Goal: Task Accomplishment & Management: Manage account settings

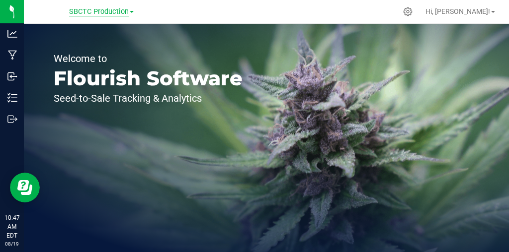
click at [90, 14] on span "SBCTC Production" at bounding box center [99, 11] width 60 height 9
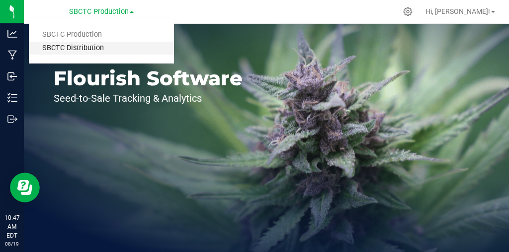
click at [89, 45] on link "SBCTC Distribution" at bounding box center [101, 48] width 145 height 13
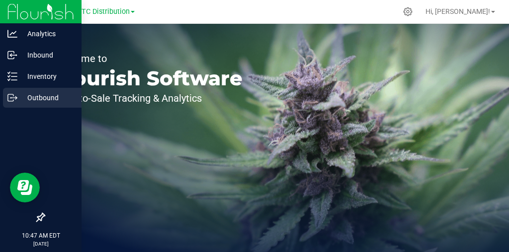
click at [14, 97] on icon at bounding box center [12, 98] width 10 height 10
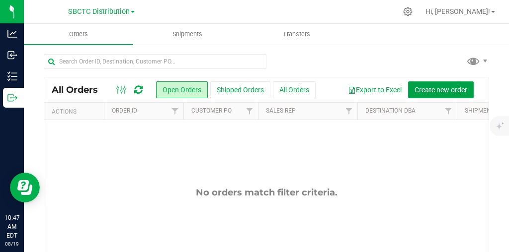
click at [432, 91] on span "Create new order" at bounding box center [440, 90] width 53 height 8
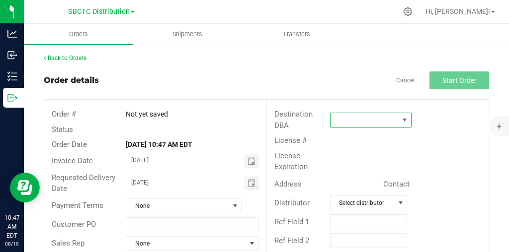
click at [404, 121] on span at bounding box center [405, 120] width 8 height 8
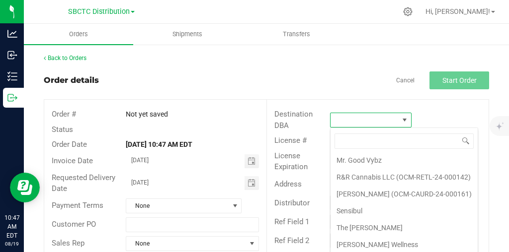
scroll to position [3, 0]
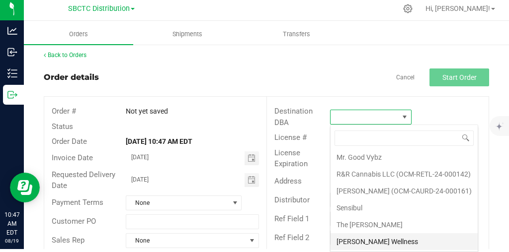
click at [388, 239] on li "[PERSON_NAME] Wellness" at bounding box center [403, 242] width 147 height 17
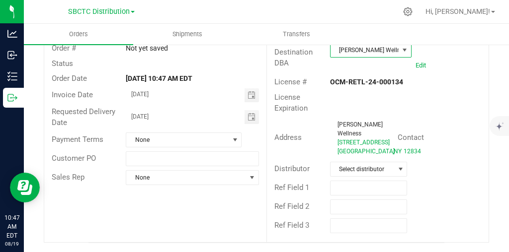
scroll to position [76, 0]
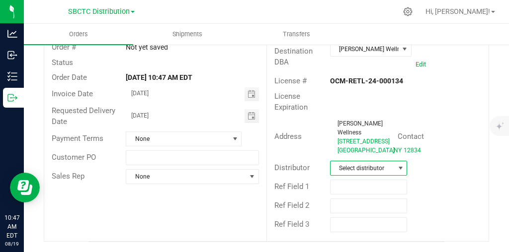
click at [402, 167] on span at bounding box center [401, 169] width 8 height 8
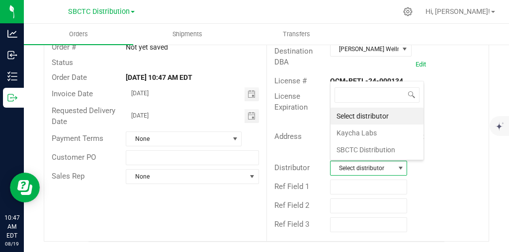
scroll to position [15, 77]
click at [395, 147] on li "SBCTC Distribution" at bounding box center [376, 150] width 93 height 17
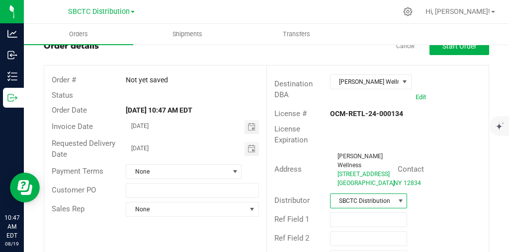
scroll to position [0, 0]
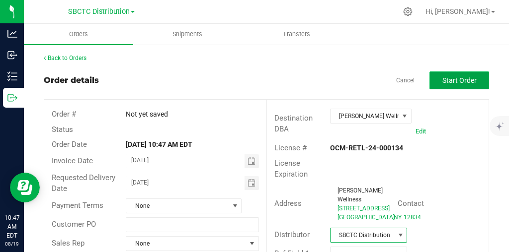
click at [466, 78] on span "Start Order" at bounding box center [459, 81] width 34 height 8
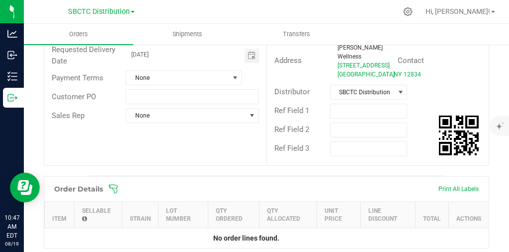
scroll to position [255, 0]
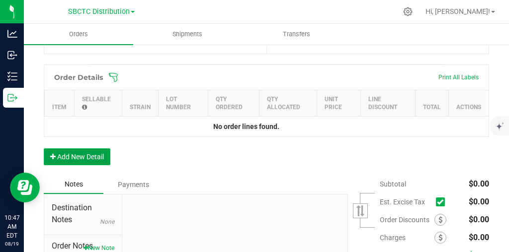
click at [82, 165] on button "Add New Detail" at bounding box center [77, 157] width 67 height 17
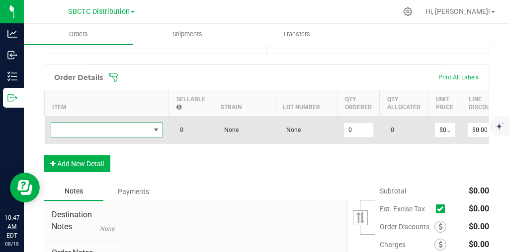
click at [158, 134] on span "NO DATA FOUND" at bounding box center [156, 130] width 8 height 8
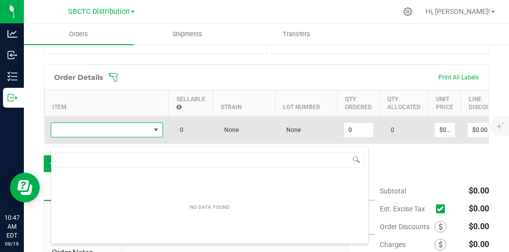
scroll to position [15, 112]
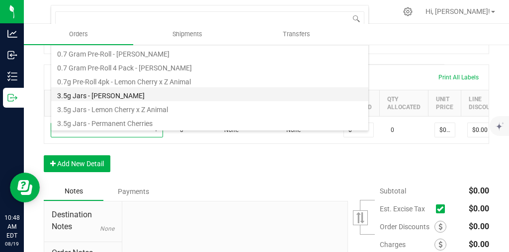
click at [105, 94] on li "3.5g Jars - [PERSON_NAME]" at bounding box center [209, 94] width 317 height 14
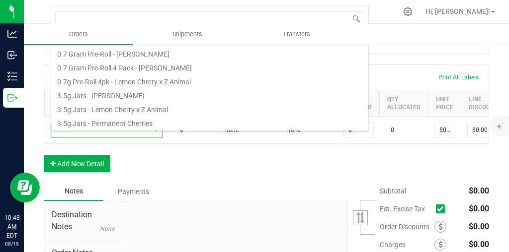
type input "0 ea"
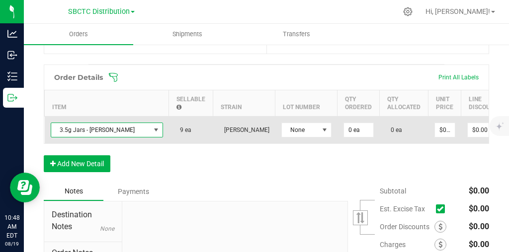
click at [159, 134] on span at bounding box center [156, 130] width 8 height 8
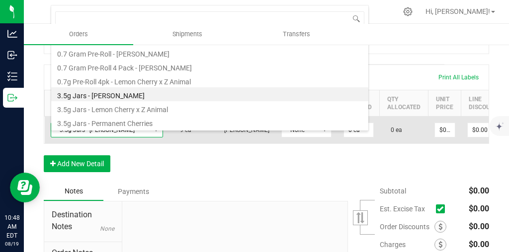
click at [157, 134] on span at bounding box center [156, 130] width 8 height 8
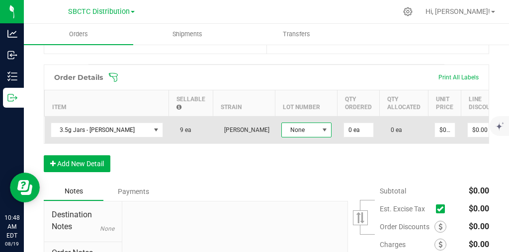
click at [326, 134] on span at bounding box center [325, 130] width 8 height 8
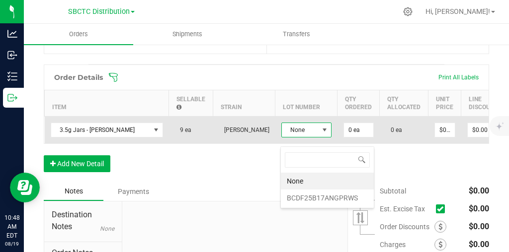
scroll to position [15, 50]
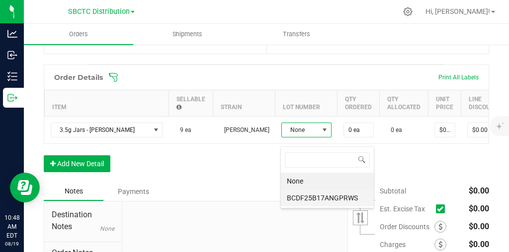
click at [317, 195] on li "BCDF25B17ANGPRWS" at bounding box center [327, 198] width 93 height 17
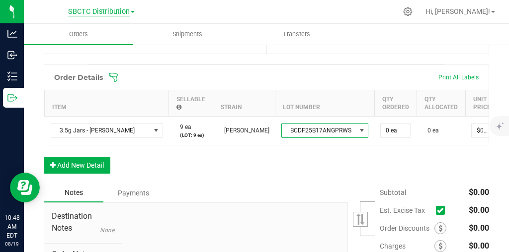
click at [95, 13] on span "SBCTC Distribution" at bounding box center [99, 11] width 62 height 9
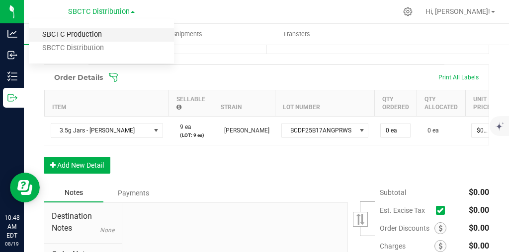
click at [93, 29] on link "SBCTC Production" at bounding box center [101, 34] width 145 height 13
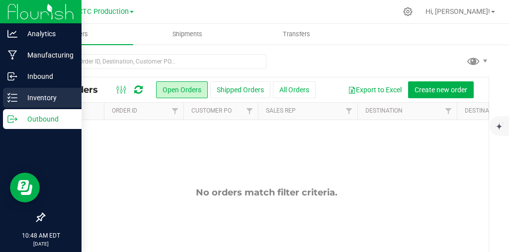
click at [8, 98] on icon at bounding box center [9, 97] width 2 height 1
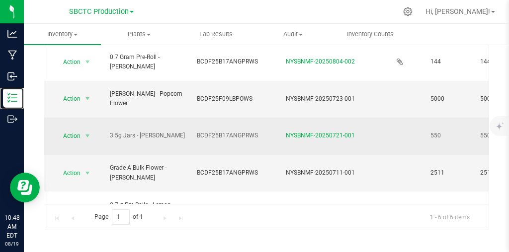
scroll to position [77, 0]
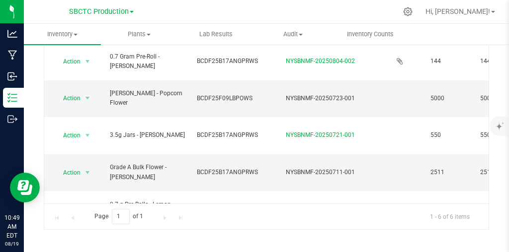
click at [115, 7] on link "SBCTC Production" at bounding box center [101, 10] width 65 height 9
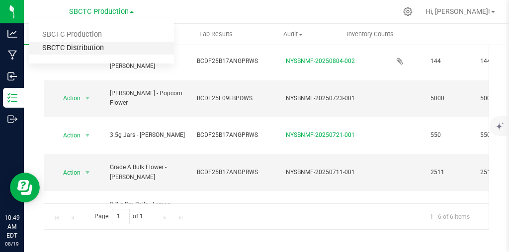
click at [90, 49] on link "SBCTC Distribution" at bounding box center [101, 48] width 145 height 13
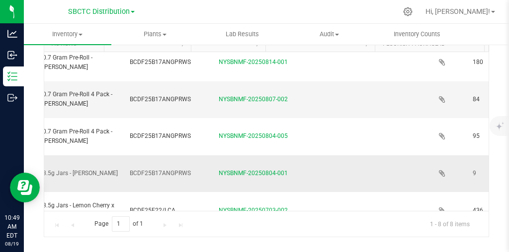
scroll to position [8, 0]
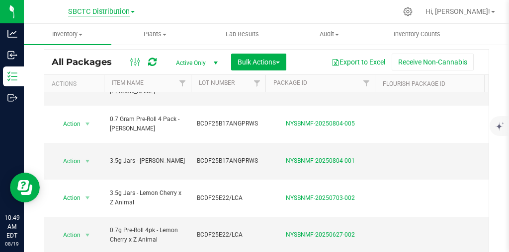
click at [111, 14] on span "SBCTC Distribution" at bounding box center [99, 11] width 62 height 9
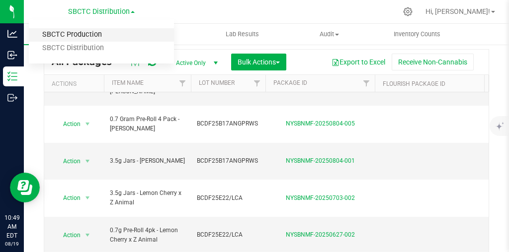
click at [88, 39] on link "SBCTC Production" at bounding box center [101, 34] width 145 height 13
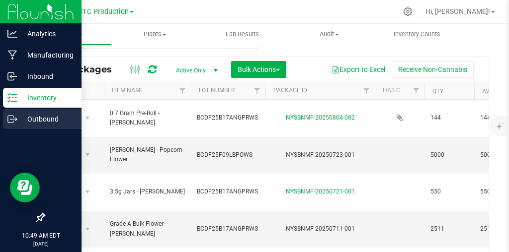
click at [51, 115] on p "Outbound" at bounding box center [47, 119] width 60 height 12
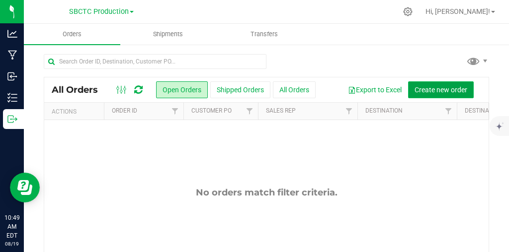
click at [431, 89] on span "Create new order" at bounding box center [440, 90] width 53 height 8
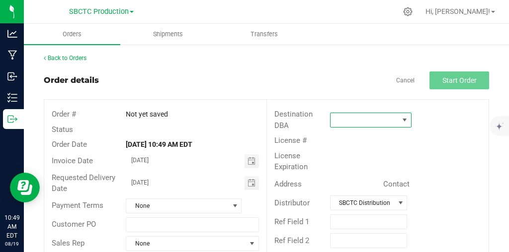
click at [405, 120] on span at bounding box center [405, 120] width 8 height 8
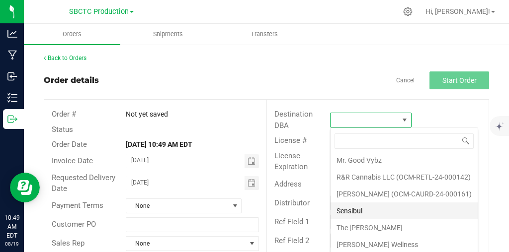
click at [376, 211] on li "Sensibul" at bounding box center [403, 211] width 147 height 17
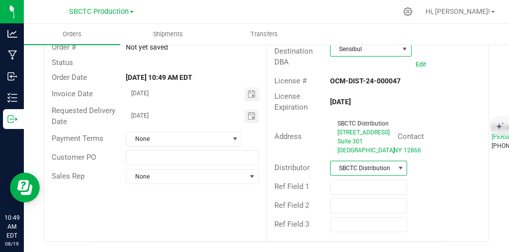
click at [400, 172] on span at bounding box center [401, 169] width 8 height 8
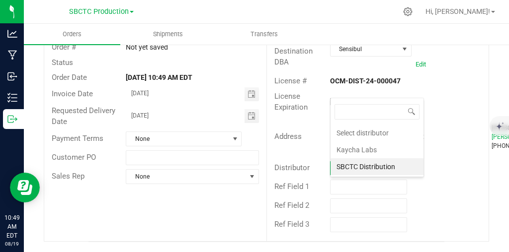
click at [396, 170] on li "SBCTC Distribution" at bounding box center [376, 167] width 93 height 17
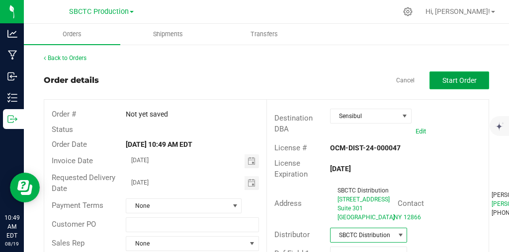
click at [460, 76] on button "Start Order" at bounding box center [459, 81] width 60 height 18
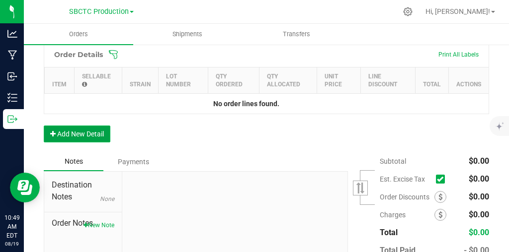
click at [96, 143] on button "Add New Detail" at bounding box center [77, 134] width 67 height 17
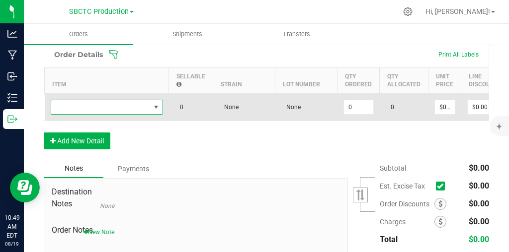
click at [155, 111] on span "NO DATA FOUND" at bounding box center [156, 107] width 8 height 8
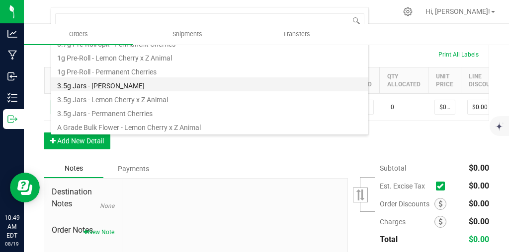
click at [109, 85] on li "3.5g Jars - [PERSON_NAME]" at bounding box center [209, 85] width 317 height 14
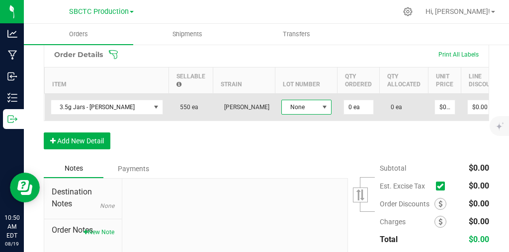
click at [324, 111] on span at bounding box center [325, 107] width 8 height 8
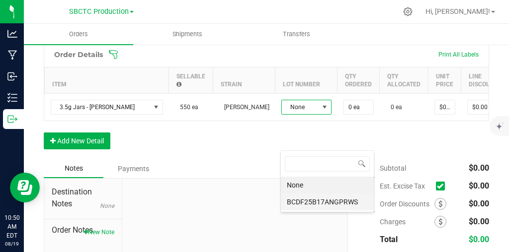
click at [319, 202] on li "BCDF25B17ANGPRWS" at bounding box center [327, 202] width 93 height 17
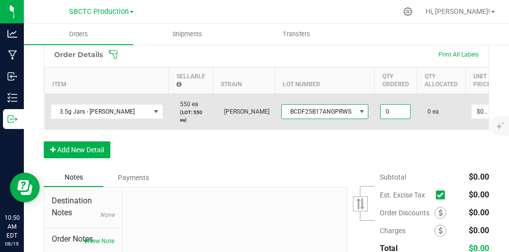
click at [388, 119] on input "0" at bounding box center [395, 112] width 29 height 14
type input "200 ea"
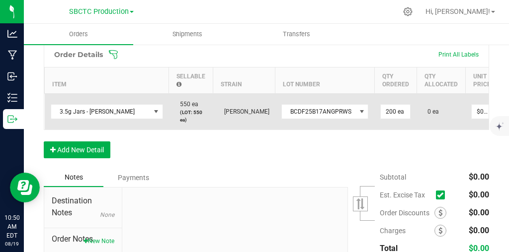
click at [410, 130] on td "200 ea" at bounding box center [395, 111] width 42 height 36
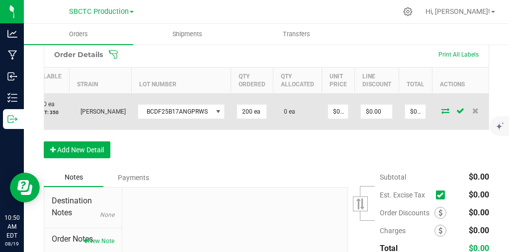
click at [443, 114] on icon at bounding box center [445, 111] width 8 height 6
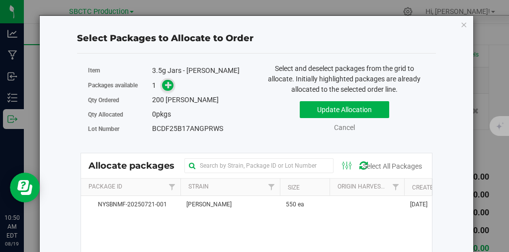
click at [166, 88] on icon at bounding box center [168, 85] width 7 height 7
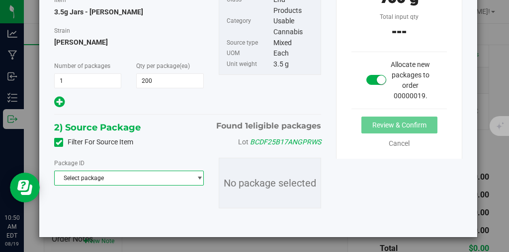
click at [104, 178] on span "Select package" at bounding box center [123, 178] width 136 height 14
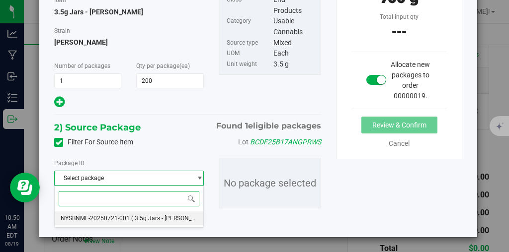
click at [97, 218] on span "NYSBNMF-20250721-001" at bounding box center [95, 218] width 69 height 7
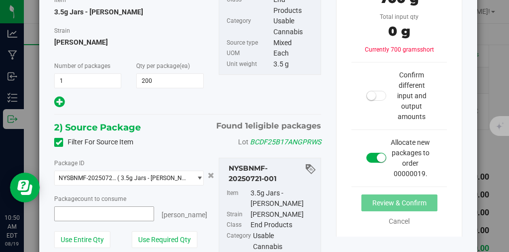
click at [103, 210] on span at bounding box center [104, 214] width 100 height 15
type input "200"
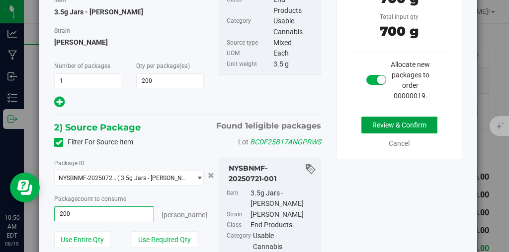
type input "200 ea"
click at [387, 120] on button "Review & Confirm" at bounding box center [399, 125] width 76 height 17
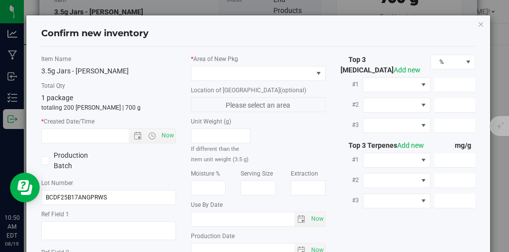
type input "[DATE]"
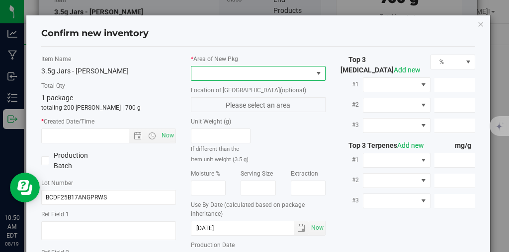
click at [242, 75] on span at bounding box center [251, 74] width 121 height 14
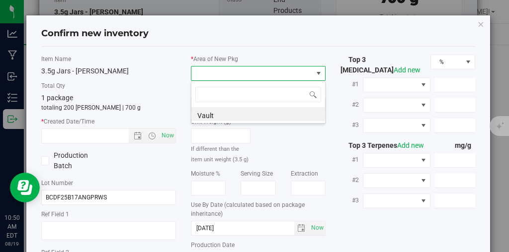
scroll to position [15, 135]
click at [228, 114] on li "Vault" at bounding box center [258, 114] width 134 height 14
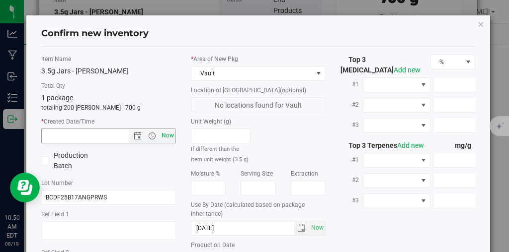
click at [167, 136] on span "Now" at bounding box center [168, 136] width 17 height 14
type input "[DATE] 10:50 AM"
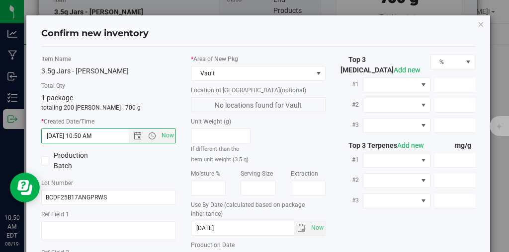
scroll to position [125, 0]
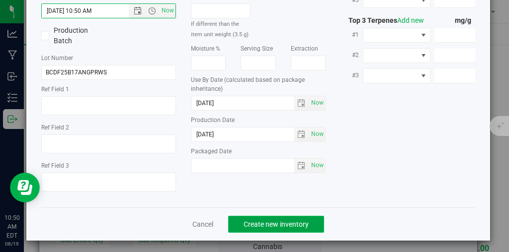
click at [298, 221] on span "Create new inventory" at bounding box center [276, 225] width 65 height 8
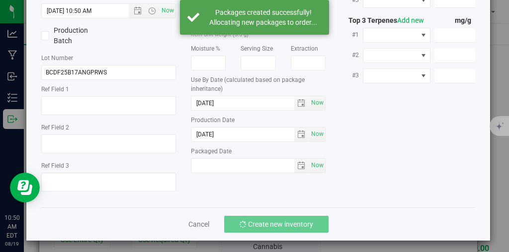
scroll to position [278, 0]
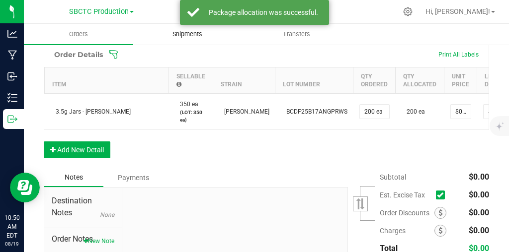
click at [186, 36] on span "Shipments" at bounding box center [187, 34] width 57 height 9
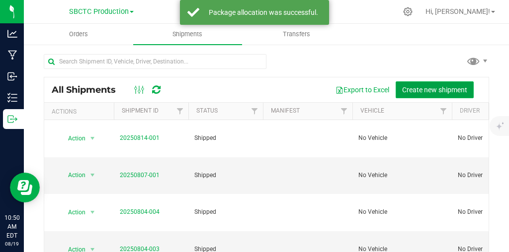
click at [429, 90] on span "Create new shipment" at bounding box center [434, 90] width 65 height 8
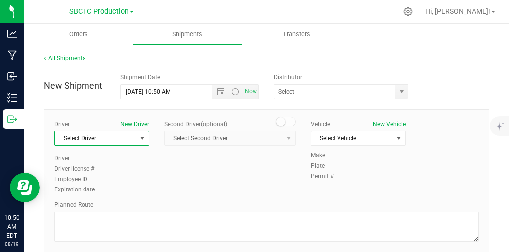
click at [147, 140] on span "select" at bounding box center [142, 139] width 12 height 14
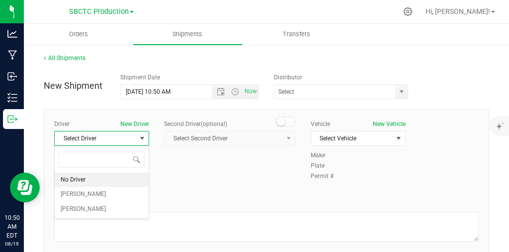
click at [115, 182] on li "No Driver" at bounding box center [102, 180] width 94 height 15
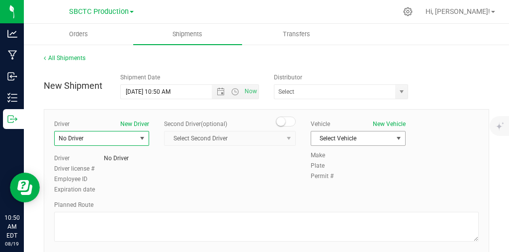
click at [397, 138] on span "select" at bounding box center [399, 139] width 8 height 8
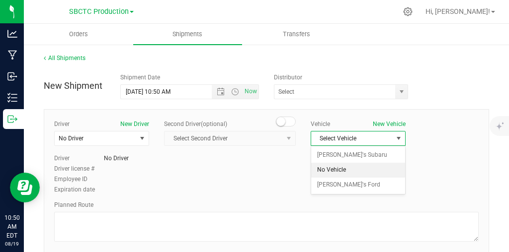
click at [374, 175] on li "No Vehicle" at bounding box center [358, 170] width 94 height 15
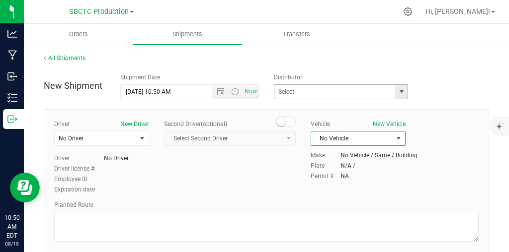
click at [402, 91] on span "select" at bounding box center [402, 92] width 8 height 8
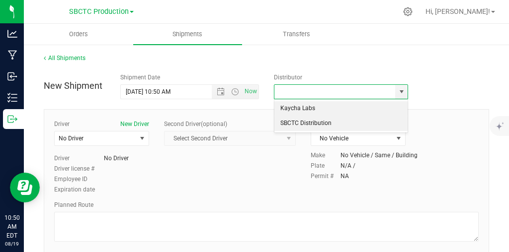
click at [363, 119] on li "SBCTC Distribution" at bounding box center [340, 123] width 133 height 15
type input "SBCTC Distribution"
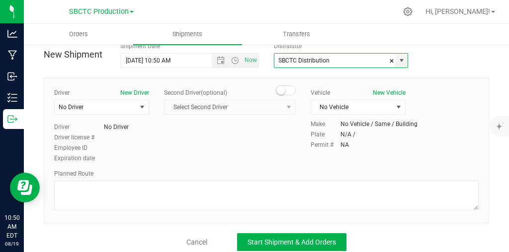
scroll to position [35, 0]
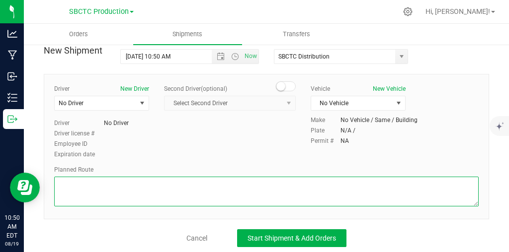
click at [221, 187] on textarea at bounding box center [266, 192] width 424 height 30
type textarea "In House"
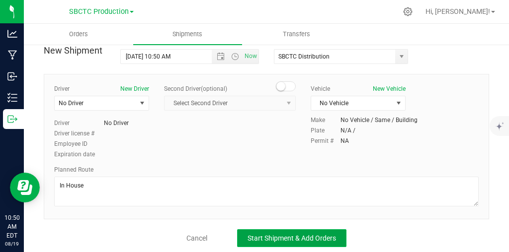
click at [324, 240] on span "Start Shipment & Add Orders" at bounding box center [292, 239] width 88 height 8
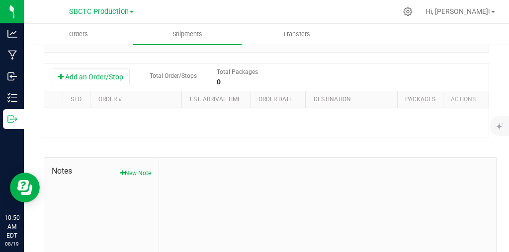
scroll to position [238, 0]
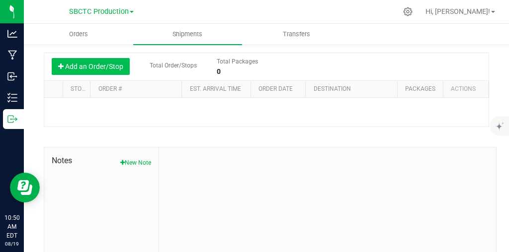
click at [110, 68] on button "Add an Order/Stop" at bounding box center [91, 66] width 78 height 17
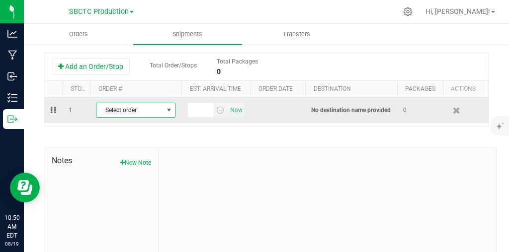
click at [171, 110] on span "select" at bounding box center [169, 110] width 8 height 8
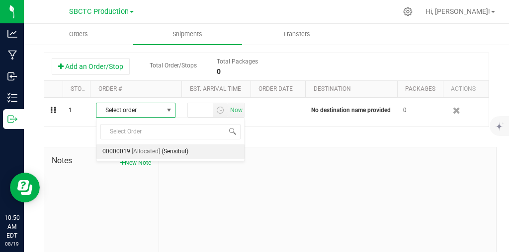
click at [164, 153] on span "(Sensibul)" at bounding box center [175, 152] width 27 height 13
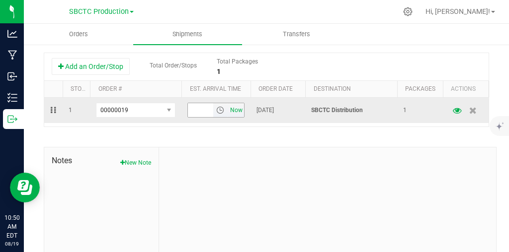
click at [242, 105] on span "Now" at bounding box center [236, 110] width 17 height 14
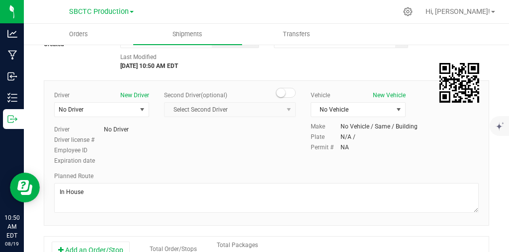
scroll to position [0, 0]
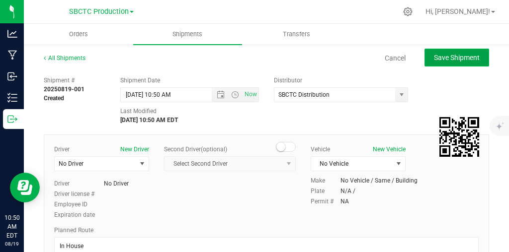
click at [466, 51] on button "Save Shipment" at bounding box center [456, 58] width 65 height 18
type input "[DATE] 2:50 PM"
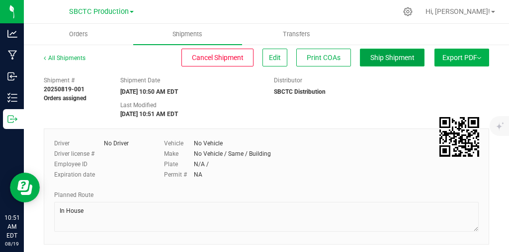
click at [400, 59] on span "Ship Shipment" at bounding box center [392, 58] width 44 height 8
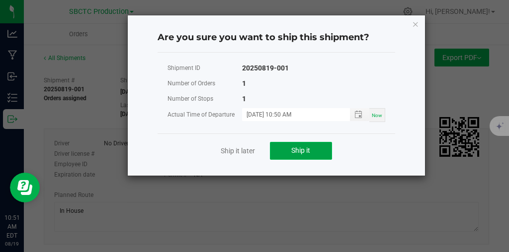
click at [301, 157] on button "Ship it" at bounding box center [301, 151] width 62 height 18
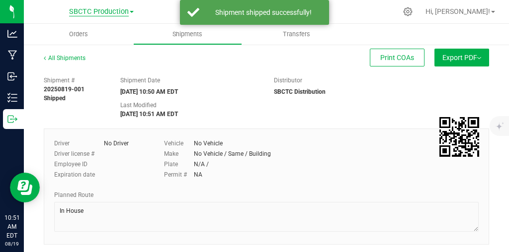
click at [92, 11] on span "SBCTC Production" at bounding box center [99, 11] width 60 height 9
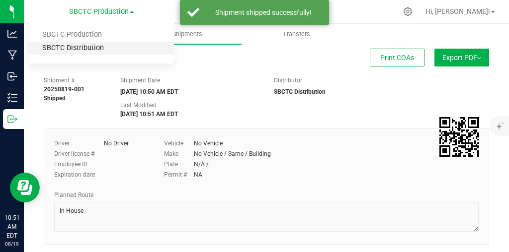
click at [77, 47] on link "SBCTC Distribution" at bounding box center [101, 48] width 145 height 13
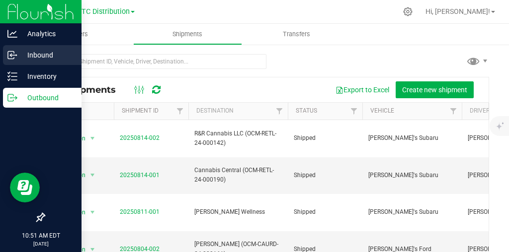
click at [39, 52] on p "Inbound" at bounding box center [47, 55] width 60 height 12
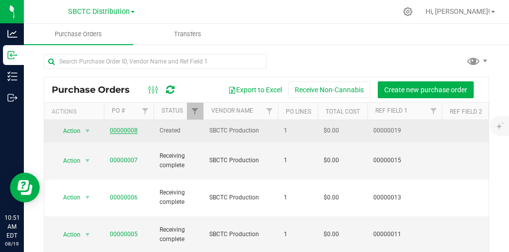
click at [131, 133] on link "00000008" at bounding box center [124, 130] width 28 height 7
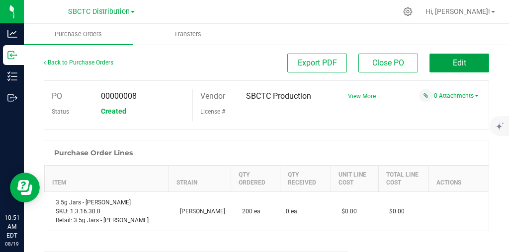
click at [467, 67] on button "Edit" at bounding box center [459, 63] width 60 height 19
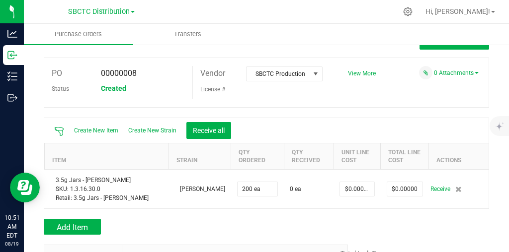
scroll to position [12, 0]
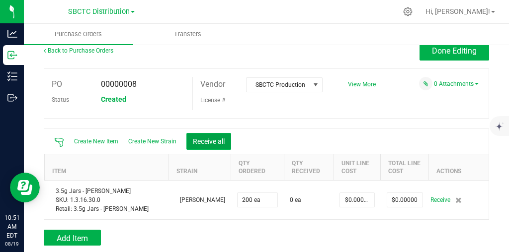
click at [216, 140] on button "Receive all" at bounding box center [208, 141] width 45 height 17
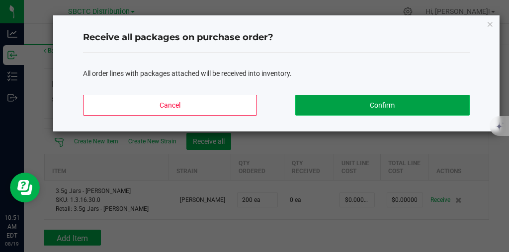
click at [428, 102] on button "Confirm" at bounding box center [382, 105] width 174 height 21
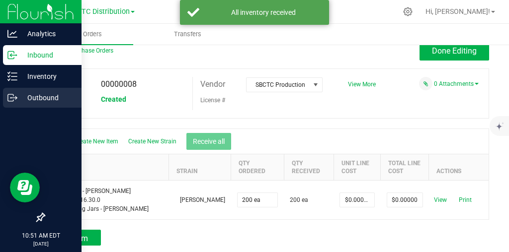
click at [21, 99] on p "Outbound" at bounding box center [47, 98] width 60 height 12
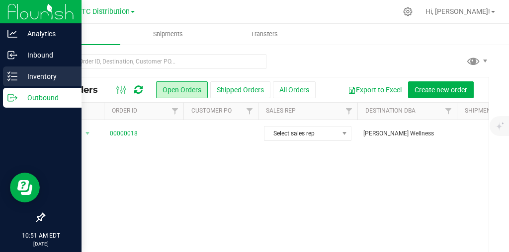
click at [5, 80] on div "Inventory" at bounding box center [42, 77] width 79 height 20
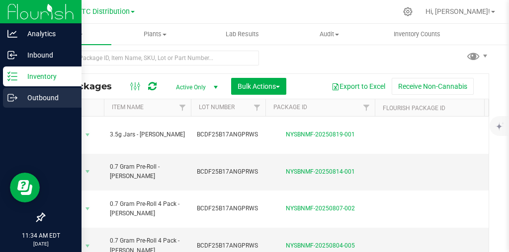
click at [22, 96] on p "Outbound" at bounding box center [47, 98] width 60 height 12
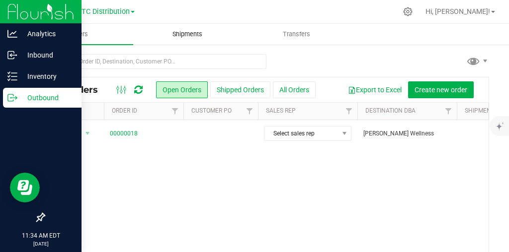
click at [185, 34] on span "Shipments" at bounding box center [187, 34] width 57 height 9
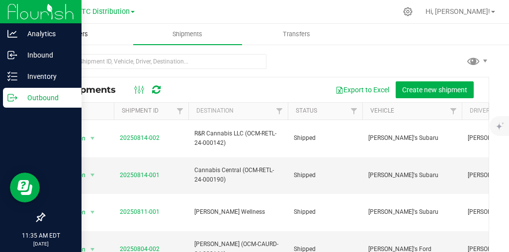
click at [83, 33] on span "Orders" at bounding box center [79, 34] width 46 height 9
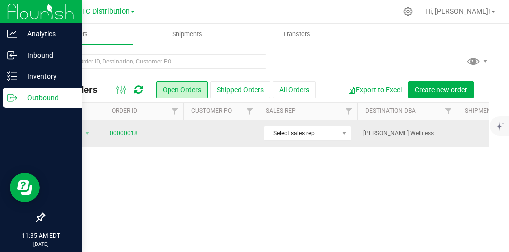
click at [117, 133] on link "00000018" at bounding box center [124, 133] width 28 height 9
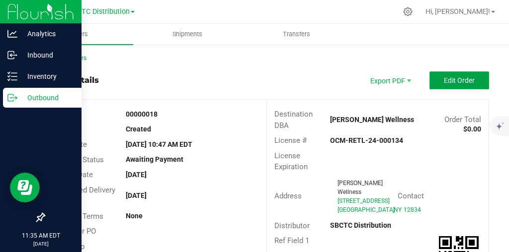
click at [483, 73] on button "Edit Order" at bounding box center [459, 81] width 60 height 18
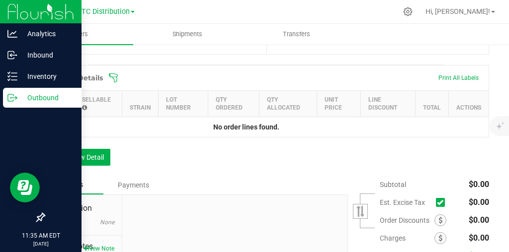
scroll to position [252, 0]
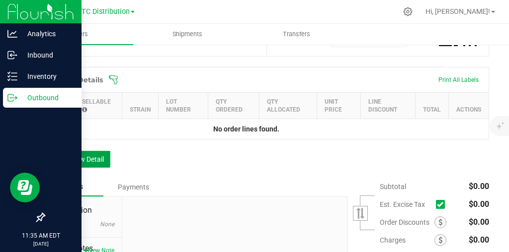
click at [80, 166] on button "Add New Detail" at bounding box center [77, 159] width 67 height 17
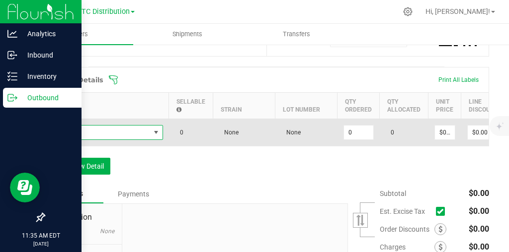
click at [155, 137] on span "NO DATA FOUND" at bounding box center [156, 133] width 8 height 8
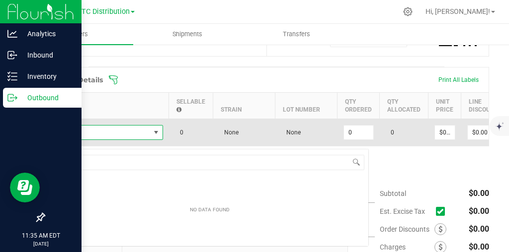
scroll to position [15, 112]
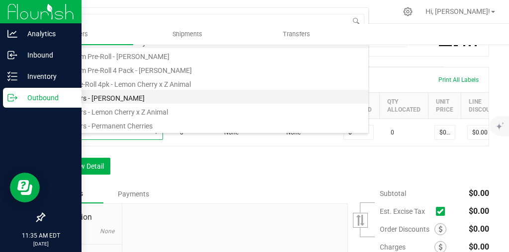
click at [110, 95] on li "3.5g Jars - [PERSON_NAME]" at bounding box center [209, 97] width 317 height 14
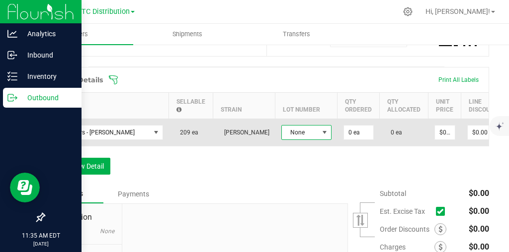
click at [329, 138] on span at bounding box center [324, 133] width 12 height 14
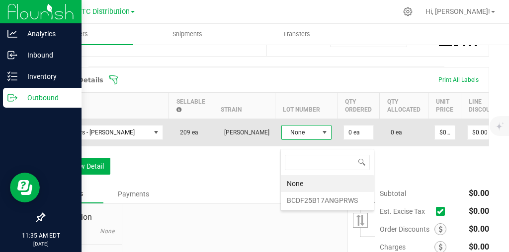
scroll to position [15, 50]
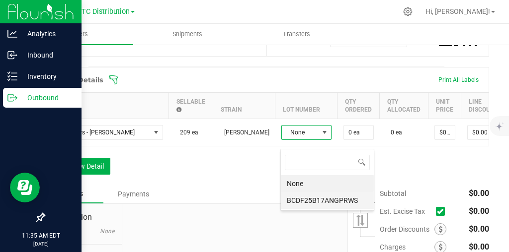
click at [324, 200] on li "BCDF25B17ANGPRWS" at bounding box center [327, 200] width 93 height 17
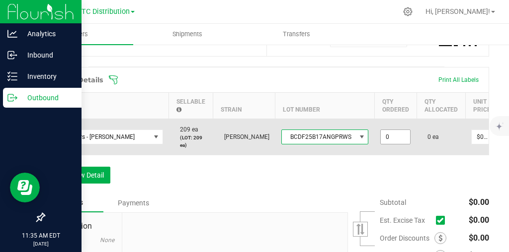
click at [389, 143] on input "0" at bounding box center [395, 137] width 29 height 14
type input "25 ea"
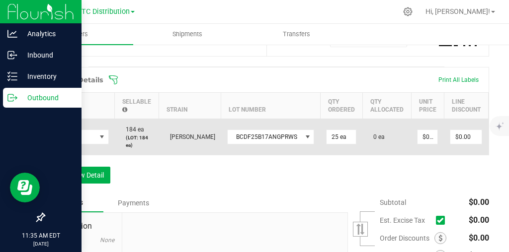
scroll to position [0, 56]
click at [426, 144] on input "0" at bounding box center [425, 137] width 20 height 14
type input "$21.50000"
type input "0"
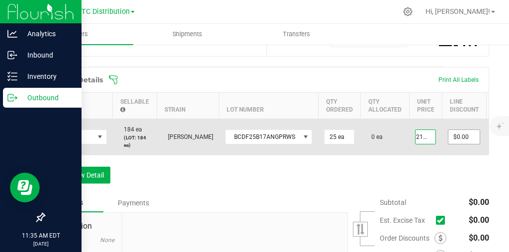
type input "$537.50"
click at [449, 144] on input "0" at bounding box center [463, 137] width 31 height 14
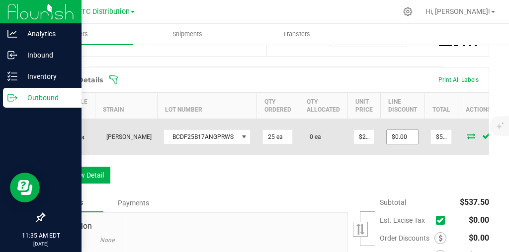
scroll to position [0, 144]
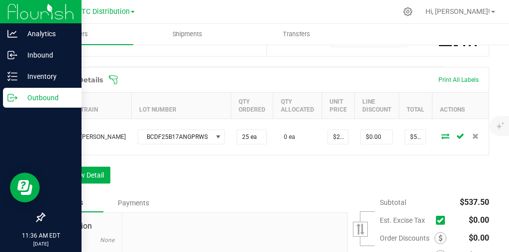
click at [440, 221] on icon at bounding box center [440, 221] width 6 height 0
click at [0, 0] on input "checkbox" at bounding box center [0, 0] width 0 height 0
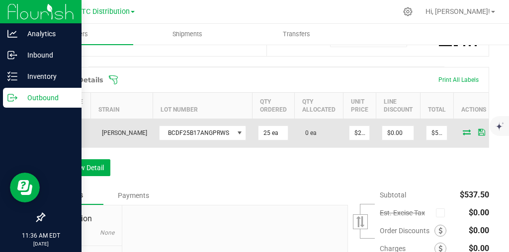
click at [465, 135] on icon at bounding box center [467, 132] width 8 height 6
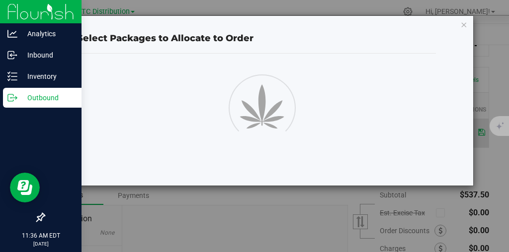
scroll to position [252, 0]
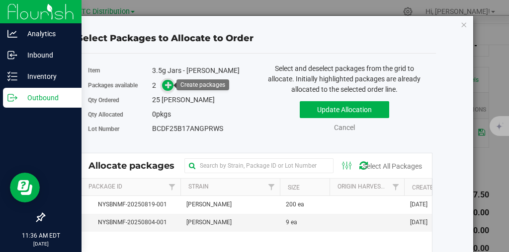
click at [171, 84] on icon at bounding box center [168, 85] width 7 height 7
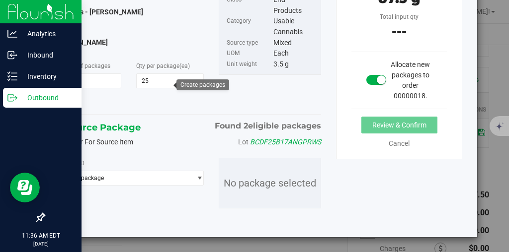
scroll to position [106, 0]
click at [197, 174] on span "select" at bounding box center [199, 178] width 7 height 8
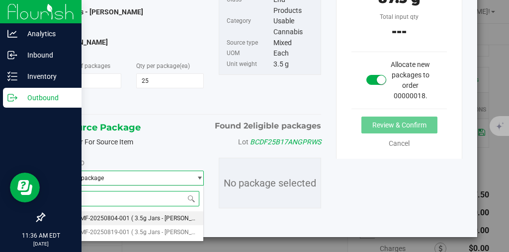
click at [148, 219] on span "( 3.5g Jars - [PERSON_NAME] )" at bounding box center [172, 218] width 82 height 7
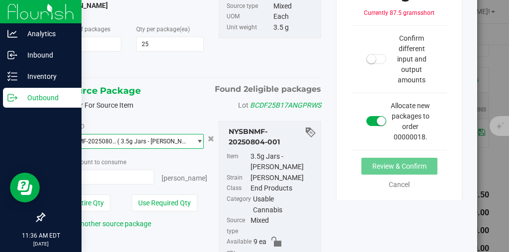
scroll to position [143, 0]
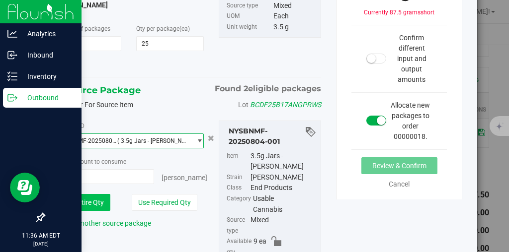
click at [95, 206] on button "Use Entire Qty" at bounding box center [82, 202] width 56 height 17
type input "9 ea"
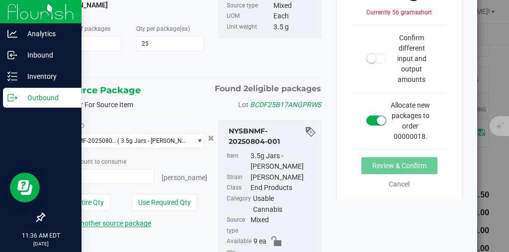
click at [127, 224] on link "Add another source package" at bounding box center [102, 224] width 97 height 8
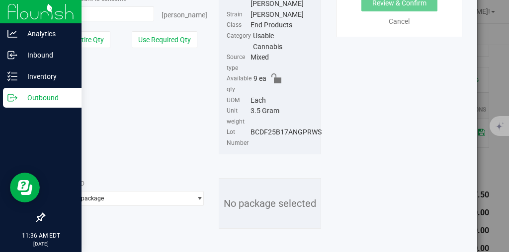
scroll to position [305, 0]
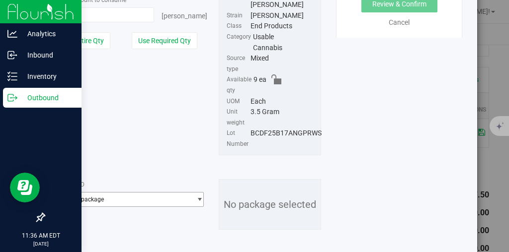
click at [176, 193] on span "Select package" at bounding box center [123, 200] width 136 height 14
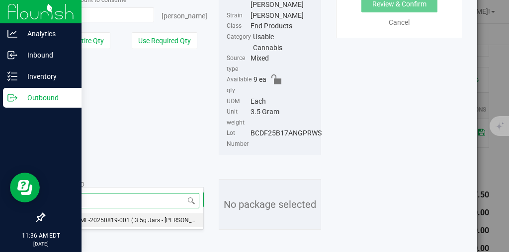
click at [138, 221] on span "( 3.5g Jars - [PERSON_NAME] )" at bounding box center [172, 220] width 82 height 7
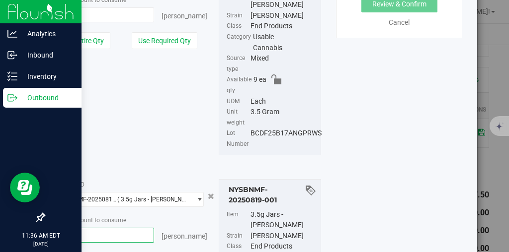
click at [121, 228] on span at bounding box center [104, 235] width 100 height 15
type input "16"
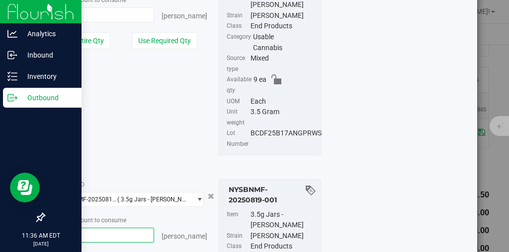
type input "16 ea"
click at [188, 215] on div "Package count to consume" at bounding box center [129, 220] width 150 height 10
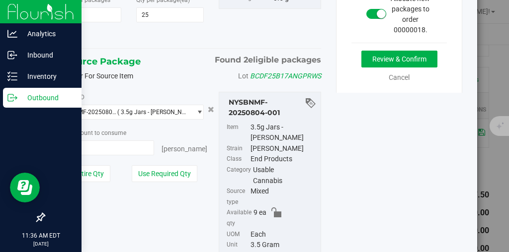
scroll to position [185, 0]
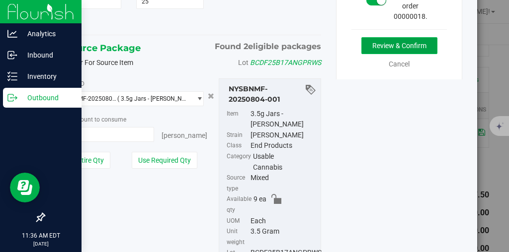
click at [385, 43] on button "Review & Confirm" at bounding box center [399, 45] width 76 height 17
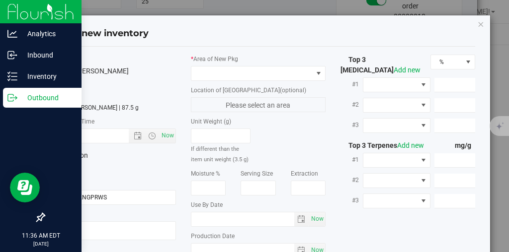
type input "[DATE]"
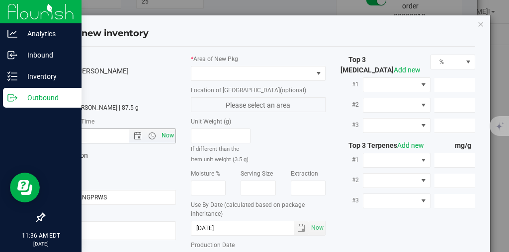
click at [171, 136] on span "Now" at bounding box center [168, 136] width 17 height 14
type input "[DATE] 11:36 AM"
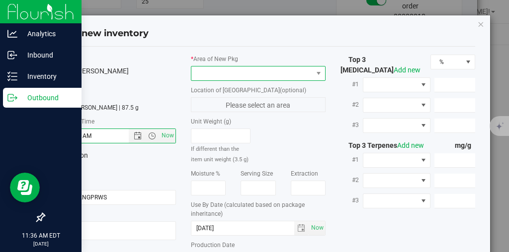
click at [275, 69] on span at bounding box center [251, 74] width 121 height 14
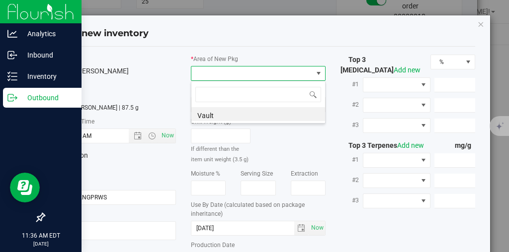
scroll to position [15, 135]
click at [244, 112] on li "Vault" at bounding box center [258, 114] width 134 height 14
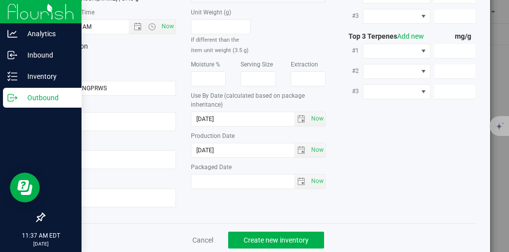
scroll to position [121, 0]
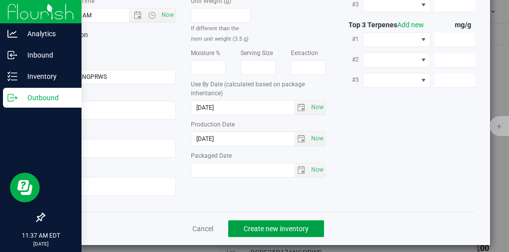
click at [300, 227] on span "Create new inventory" at bounding box center [276, 229] width 65 height 8
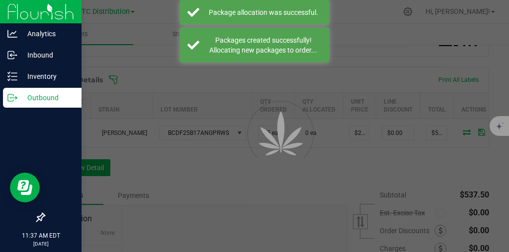
scroll to position [252, 0]
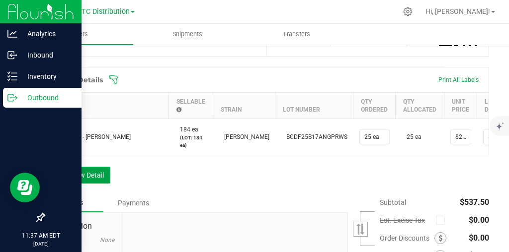
click at [91, 183] on button "Add New Detail" at bounding box center [77, 175] width 67 height 17
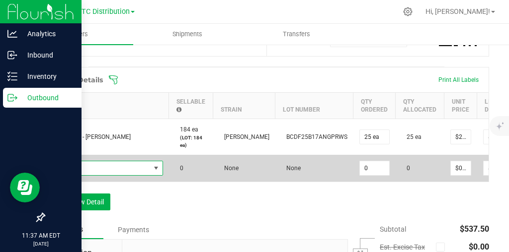
click at [159, 172] on span "NO DATA FOUND" at bounding box center [156, 169] width 8 height 8
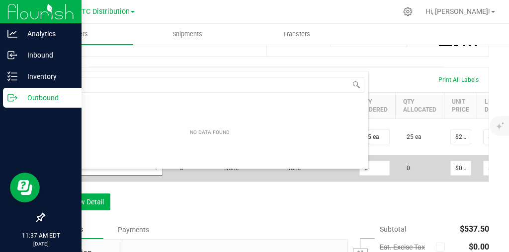
scroll to position [15, 112]
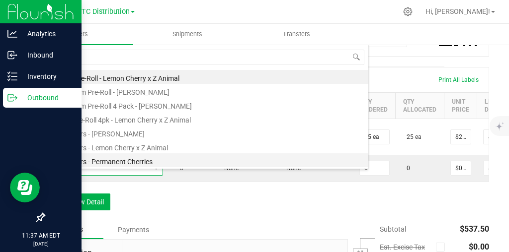
click at [151, 163] on li "3.5g Jars - Permanent Cherries" at bounding box center [209, 161] width 317 height 14
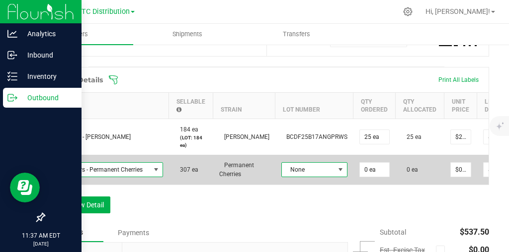
click at [344, 177] on span at bounding box center [340, 170] width 12 height 14
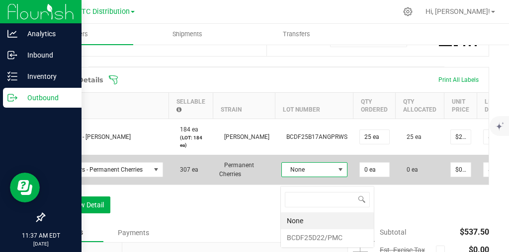
scroll to position [15, 65]
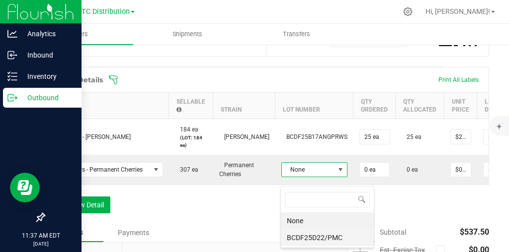
click at [315, 244] on li "BCDF25D22/PMC" at bounding box center [327, 238] width 93 height 17
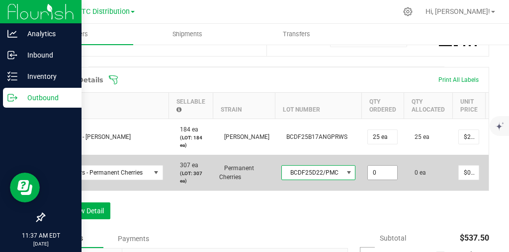
click at [372, 180] on input "0" at bounding box center [382, 173] width 29 height 14
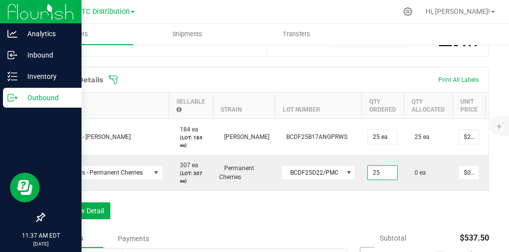
type input "25 ea"
click at [395, 204] on div "Order Details Print All Labels Item Sellable Strain Lot Number Qty Ordered Qty …" at bounding box center [266, 148] width 445 height 163
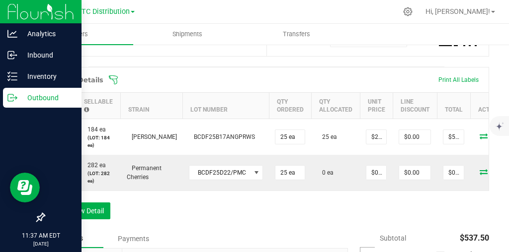
scroll to position [0, 131]
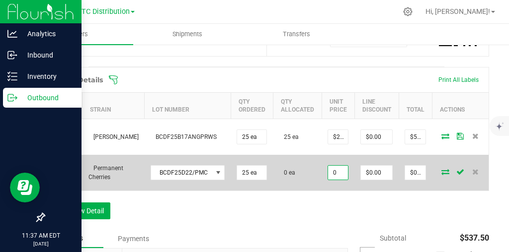
click at [337, 180] on input "0" at bounding box center [338, 173] width 20 height 14
type input "$21.50000"
type input "$537.50"
click at [389, 180] on span "$0.00" at bounding box center [376, 172] width 32 height 15
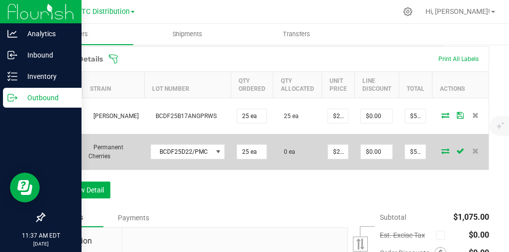
scroll to position [276, 0]
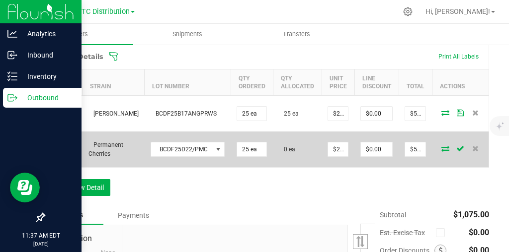
click at [444, 152] on icon at bounding box center [445, 149] width 8 height 6
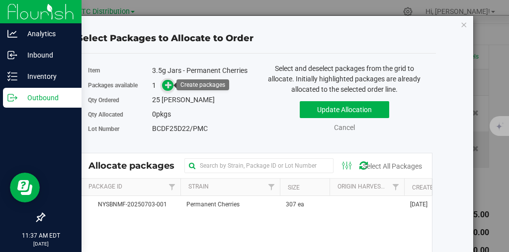
click at [172, 85] on icon at bounding box center [168, 85] width 7 height 7
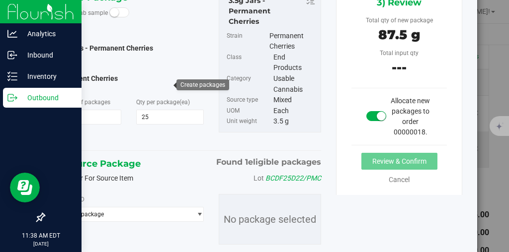
scroll to position [106, 0]
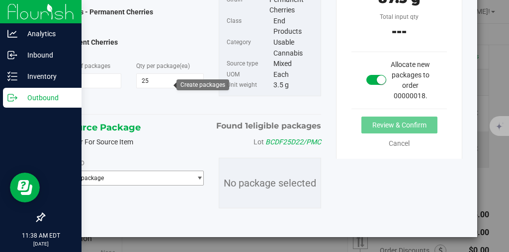
click at [152, 178] on span "Select package" at bounding box center [123, 178] width 136 height 14
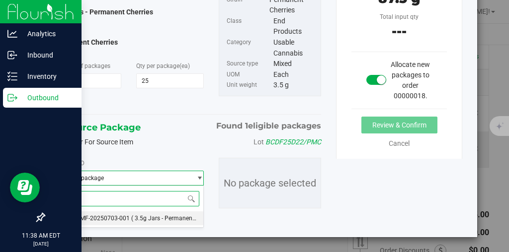
click at [132, 220] on span "( 3.5g Jars - Permanent Cherries )" at bounding box center [176, 218] width 90 height 7
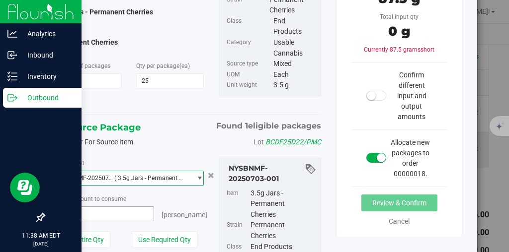
click at [120, 217] on span at bounding box center [104, 214] width 100 height 15
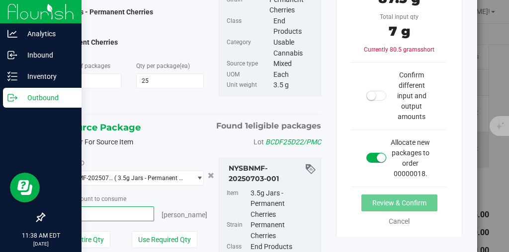
type input "25"
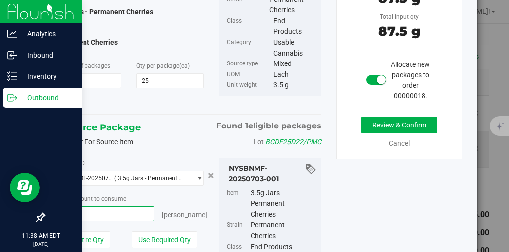
type input "25 ea"
click at [164, 195] on div "Package count to consume" at bounding box center [129, 199] width 150 height 10
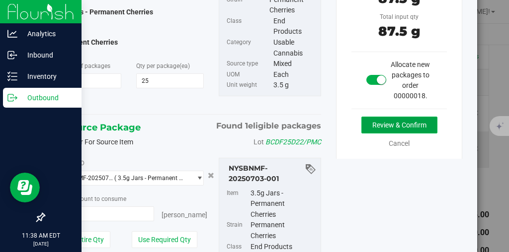
click at [388, 122] on button "Review & Confirm" at bounding box center [399, 125] width 76 height 17
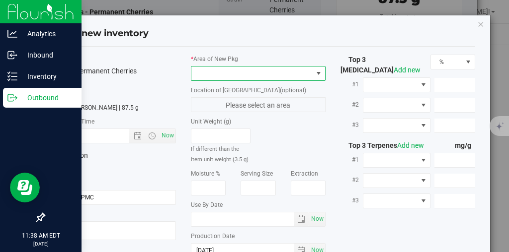
click at [318, 72] on span at bounding box center [319, 74] width 8 height 8
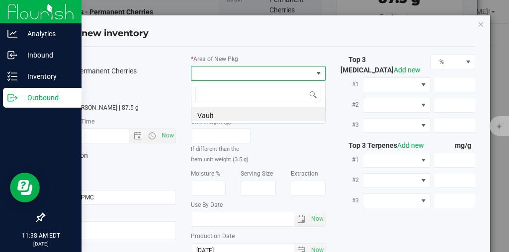
scroll to position [15, 135]
click at [278, 118] on li "Vault" at bounding box center [258, 114] width 134 height 14
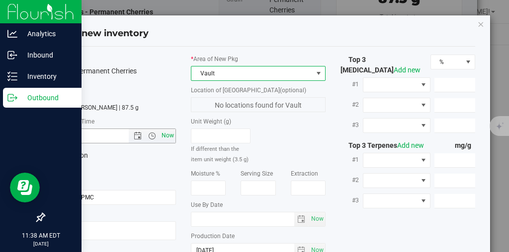
click at [167, 134] on span "Now" at bounding box center [168, 136] width 17 height 14
type input "[DATE] 11:38 AM"
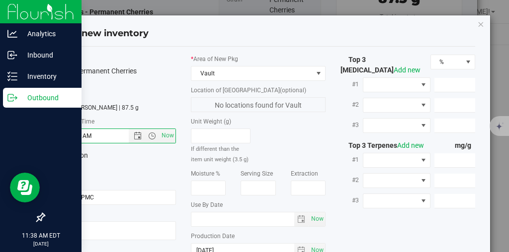
scroll to position [125, 0]
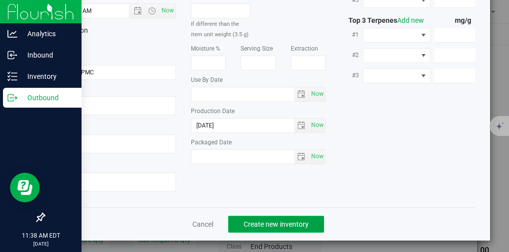
click at [283, 221] on span "Create new inventory" at bounding box center [276, 225] width 65 height 8
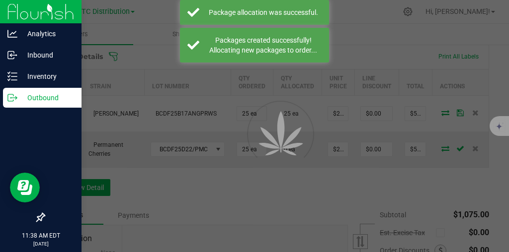
scroll to position [276, 0]
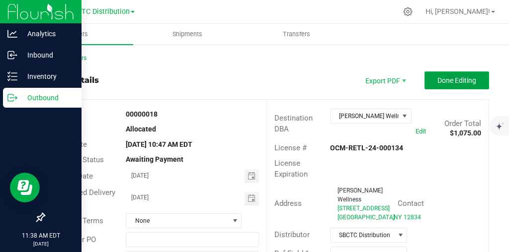
click at [467, 84] on span "Done Editing" at bounding box center [456, 81] width 39 height 8
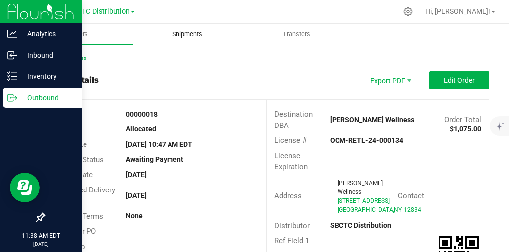
click at [192, 36] on span "Shipments" at bounding box center [187, 34] width 57 height 9
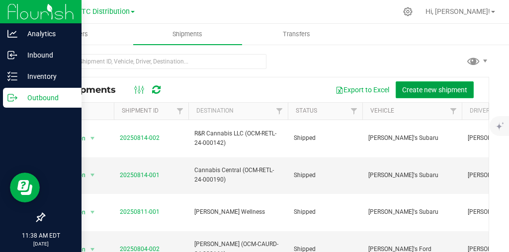
click at [447, 85] on button "Create new shipment" at bounding box center [435, 90] width 78 height 17
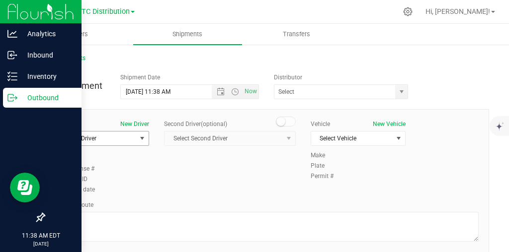
click at [146, 137] on span "select" at bounding box center [142, 139] width 8 height 8
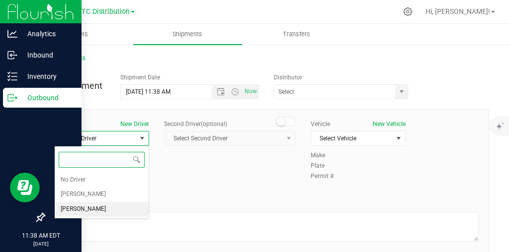
click at [109, 210] on li "[PERSON_NAME]" at bounding box center [102, 209] width 94 height 15
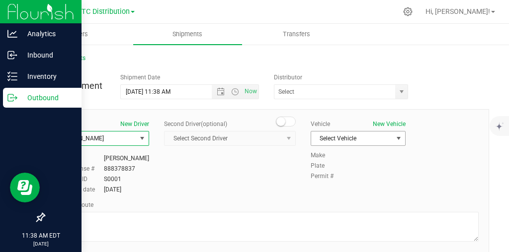
click at [401, 133] on span "select" at bounding box center [399, 139] width 12 height 14
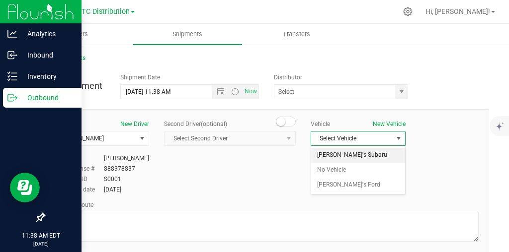
click at [380, 158] on li "[PERSON_NAME]'s Subaru" at bounding box center [358, 155] width 94 height 15
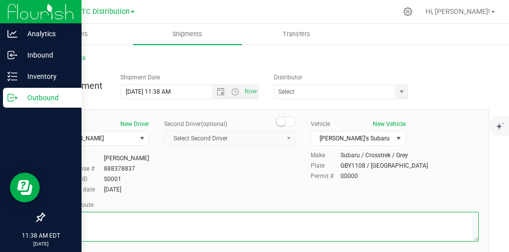
click at [202, 214] on textarea at bounding box center [266, 227] width 424 height 30
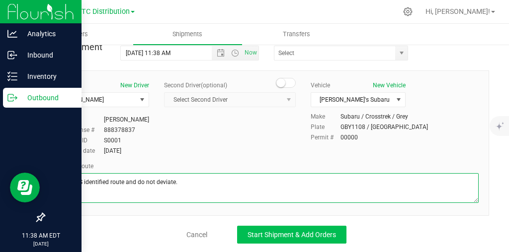
type textarea "Use GPS identified route and do not deviate."
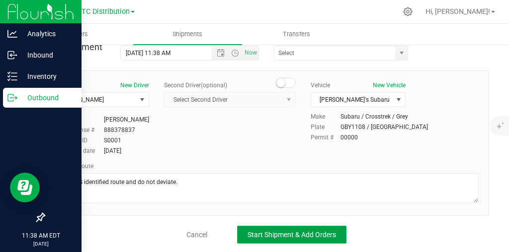
click at [249, 231] on span "Start Shipment & Add Orders" at bounding box center [292, 235] width 88 height 8
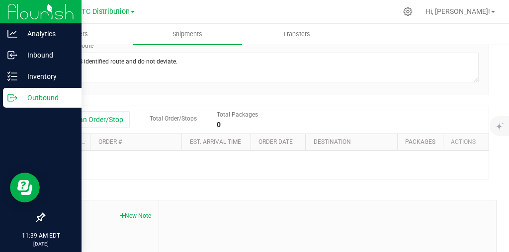
scroll to position [192, 0]
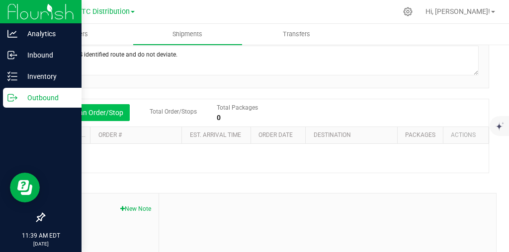
click at [109, 109] on button "Add an Order/Stop" at bounding box center [91, 112] width 78 height 17
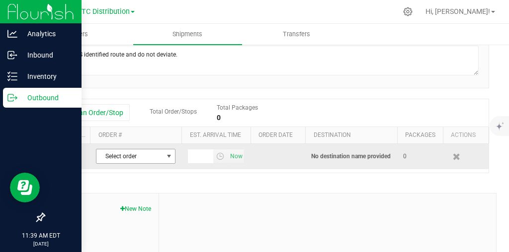
click at [170, 154] on span "select" at bounding box center [169, 157] width 8 height 8
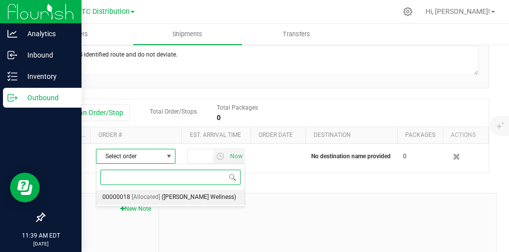
click at [163, 200] on span "([PERSON_NAME] Wellness)" at bounding box center [199, 197] width 75 height 13
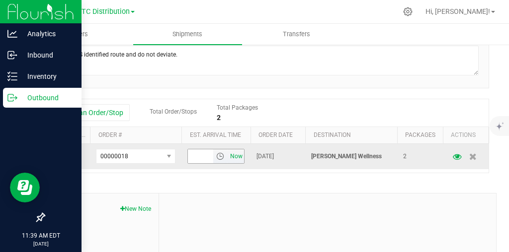
click at [236, 158] on span "Now" at bounding box center [236, 157] width 17 height 14
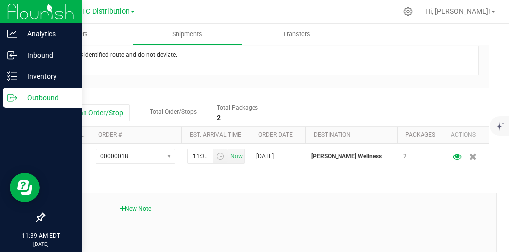
scroll to position [185, 0]
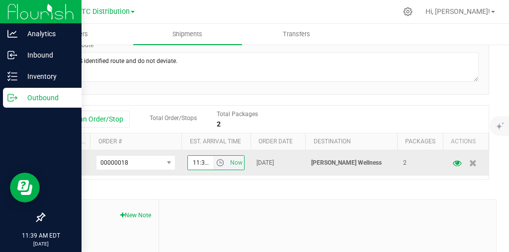
click at [201, 162] on input "11:39 AM" at bounding box center [200, 163] width 25 height 14
type input "1"
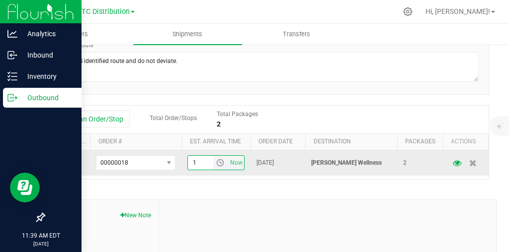
click at [216, 160] on span "select" at bounding box center [220, 163] width 14 height 14
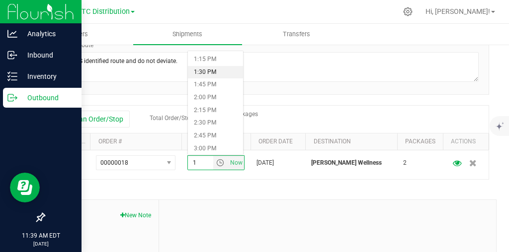
scroll to position [665, 0]
click at [217, 77] on li "1:15 PM" at bounding box center [215, 71] width 55 height 13
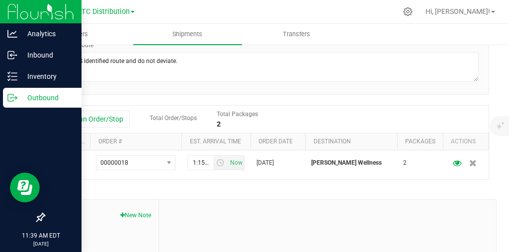
click at [318, 188] on div "Shipment # 20250819-001 Created Shipment Date [DATE] 11:38 AM Now Distributor K…" at bounding box center [266, 110] width 445 height 448
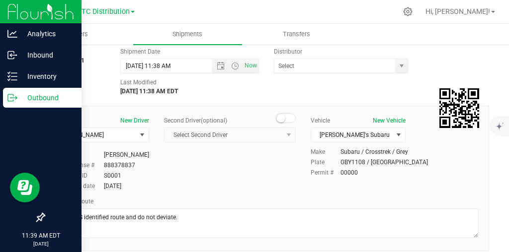
scroll to position [0, 0]
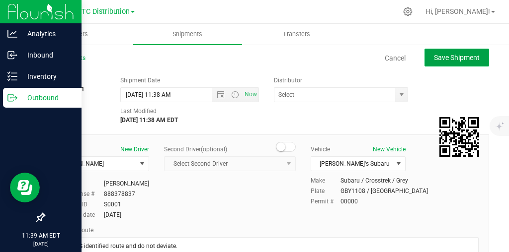
click at [474, 56] on span "Save Shipment" at bounding box center [457, 58] width 46 height 8
type input "[DATE] 3:38 PM"
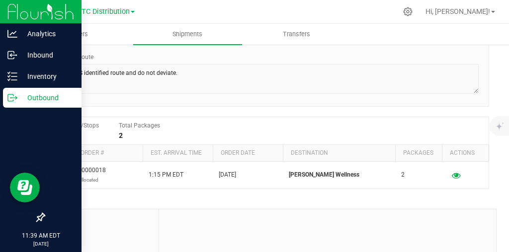
scroll to position [133, 0]
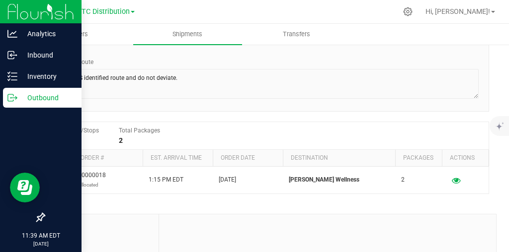
click at [121, 141] on strong "2" at bounding box center [121, 141] width 4 height 8
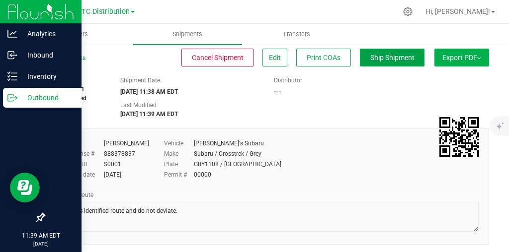
click at [392, 64] on button "Ship Shipment" at bounding box center [392, 58] width 65 height 18
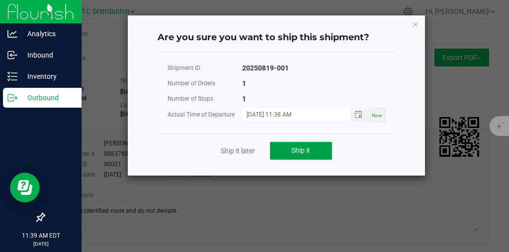
click at [305, 151] on span "Ship it" at bounding box center [300, 151] width 19 height 8
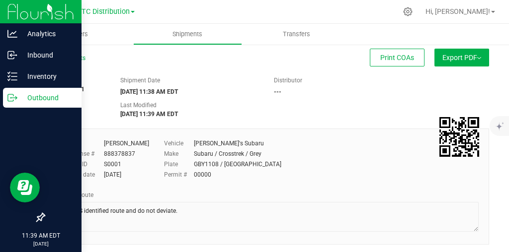
click at [9, 96] on icon at bounding box center [12, 98] width 10 height 10
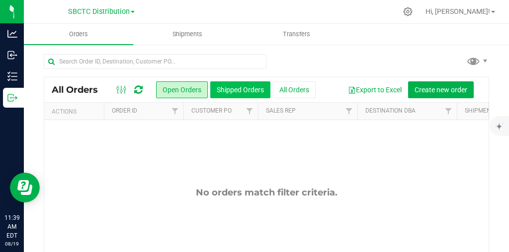
click at [244, 83] on button "Shipped Orders" at bounding box center [240, 90] width 60 height 17
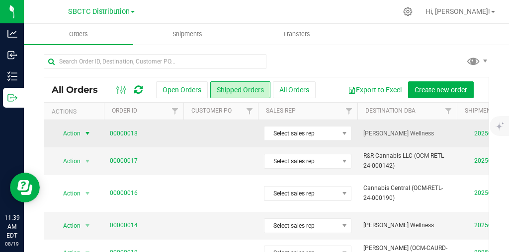
click at [90, 134] on span "select" at bounding box center [87, 134] width 8 height 8
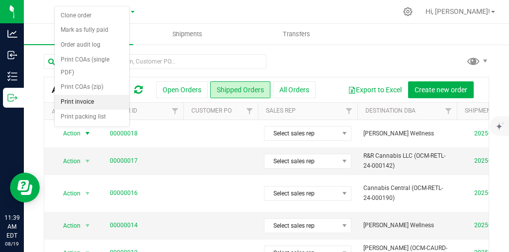
click at [90, 100] on li "Print invoice" at bounding box center [92, 102] width 75 height 15
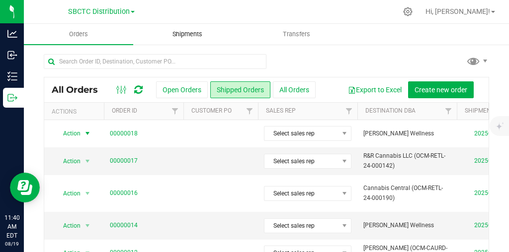
click at [185, 31] on span "Shipments" at bounding box center [187, 34] width 57 height 9
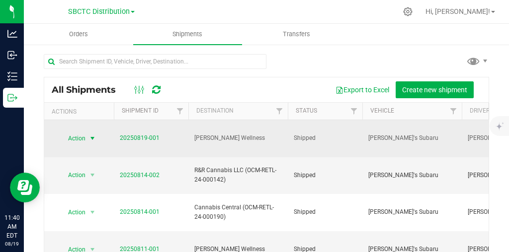
click at [94, 135] on span "select" at bounding box center [92, 139] width 8 height 8
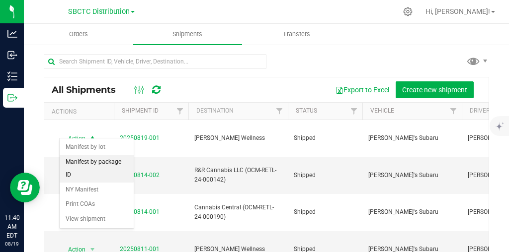
click at [107, 161] on li "Manifest by package ID" at bounding box center [97, 168] width 74 height 27
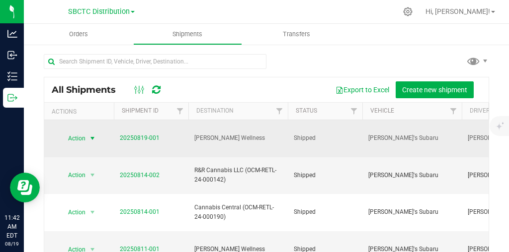
click at [91, 135] on span "select" at bounding box center [92, 139] width 8 height 8
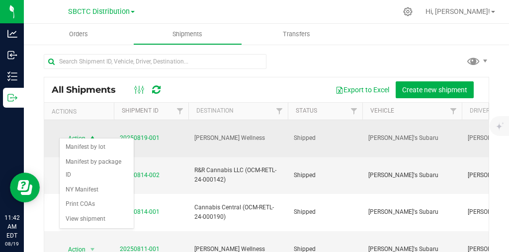
click at [96, 121] on td "Action Action Manifest by lot Manifest by package ID NY Manifest Print COAs Vie…" at bounding box center [79, 138] width 70 height 37
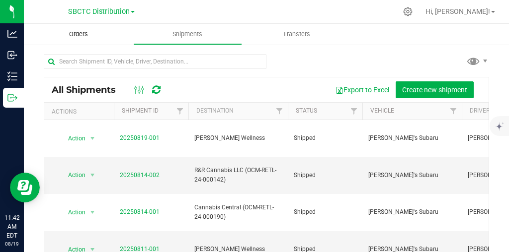
click at [86, 34] on span "Orders" at bounding box center [79, 34] width 46 height 9
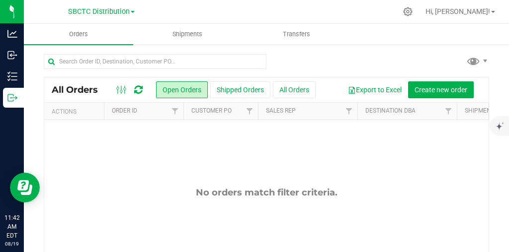
click at [246, 81] on div "All Orders Open Orders Shipped Orders All Orders Export to Excel Create new ord…" at bounding box center [266, 90] width 444 height 25
click at [243, 86] on button "Shipped Orders" at bounding box center [240, 90] width 60 height 17
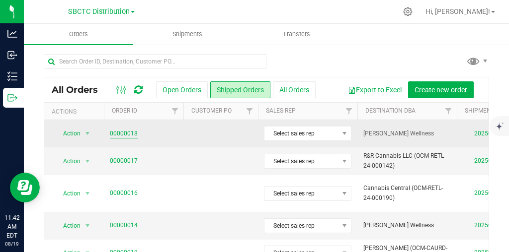
click at [131, 135] on link "00000018" at bounding box center [124, 133] width 28 height 9
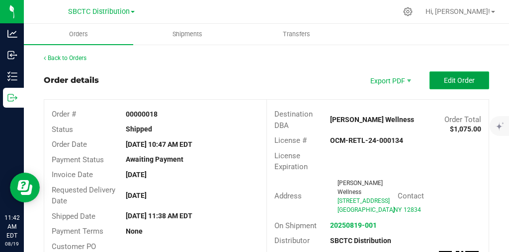
click at [464, 78] on span "Edit Order" at bounding box center [459, 81] width 31 height 8
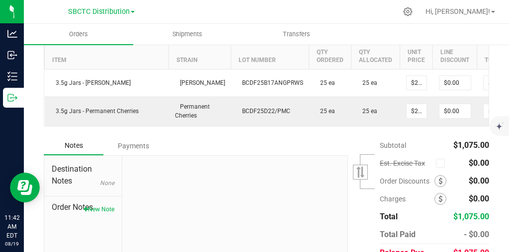
scroll to position [356, 0]
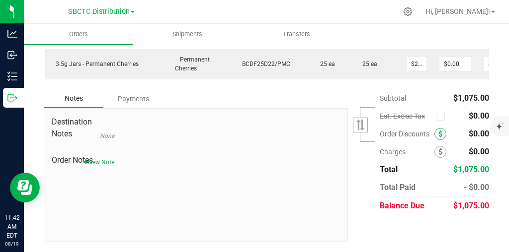
click at [443, 134] on span at bounding box center [440, 134] width 12 height 12
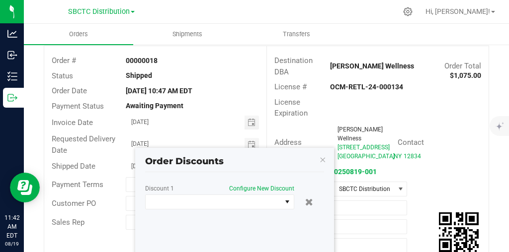
scroll to position [83, 0]
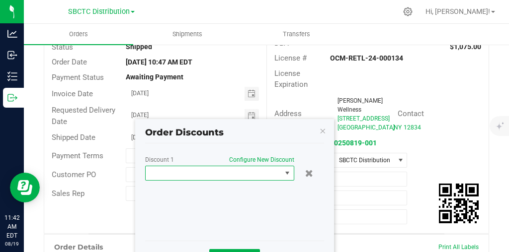
click at [287, 175] on span at bounding box center [287, 173] width 8 height 8
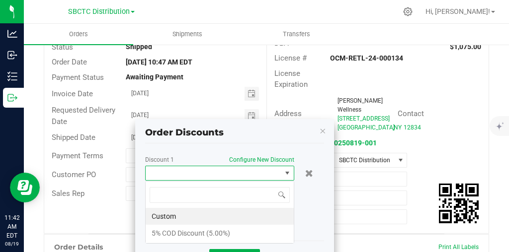
scroll to position [15, 149]
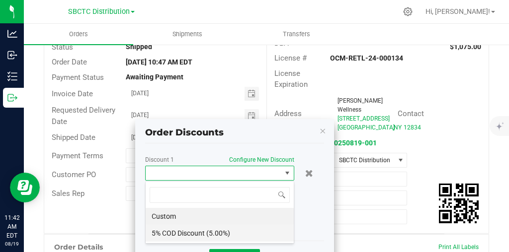
click at [214, 231] on li "5% COD Discount (5.00%)" at bounding box center [220, 233] width 148 height 17
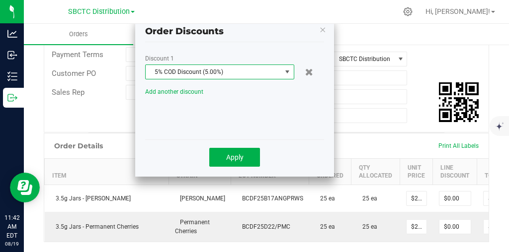
scroll to position [199, 0]
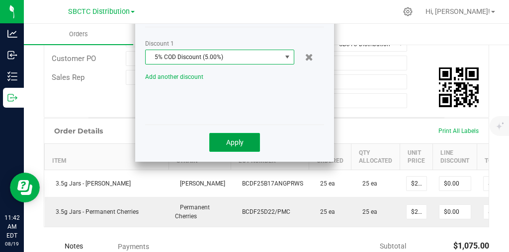
click at [242, 140] on span "Apply" at bounding box center [234, 143] width 17 height 8
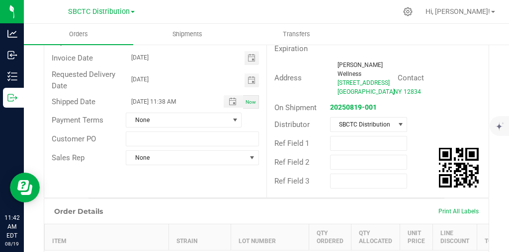
scroll to position [0, 0]
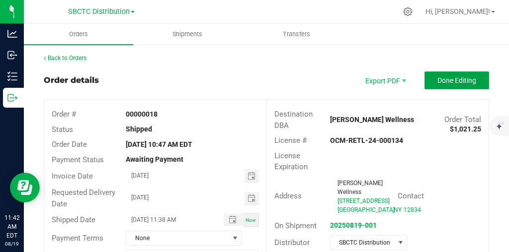
click at [463, 79] on span "Done Editing" at bounding box center [456, 81] width 39 height 8
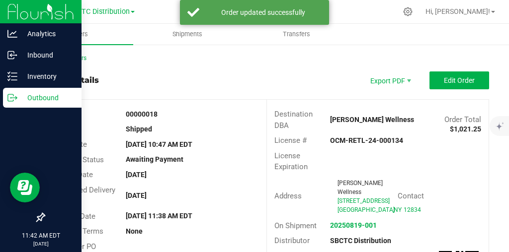
click at [14, 95] on icon at bounding box center [12, 98] width 10 height 10
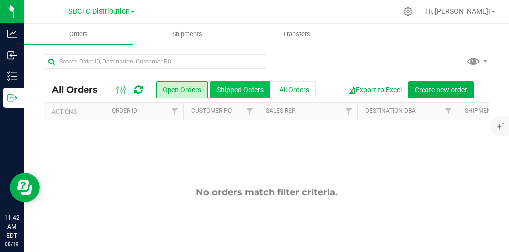
click at [232, 83] on button "Shipped Orders" at bounding box center [240, 90] width 60 height 17
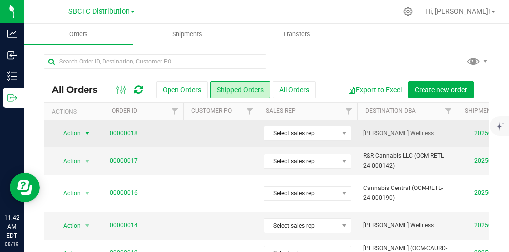
click at [88, 133] on span "select" at bounding box center [87, 134] width 8 height 8
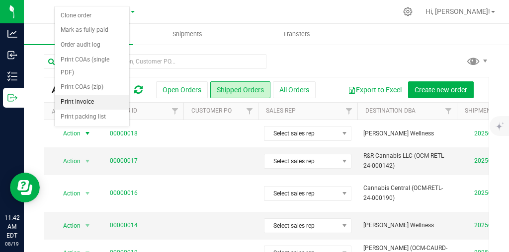
click at [99, 100] on li "Print invoice" at bounding box center [92, 102] width 75 height 15
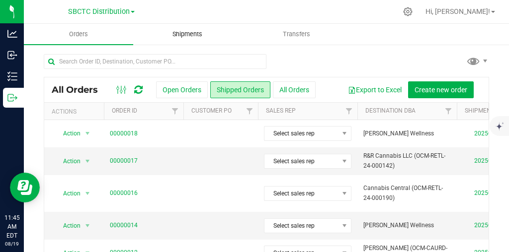
click at [191, 36] on span "Shipments" at bounding box center [187, 34] width 57 height 9
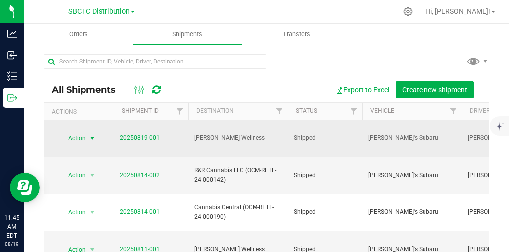
click at [96, 135] on span "select" at bounding box center [92, 139] width 8 height 8
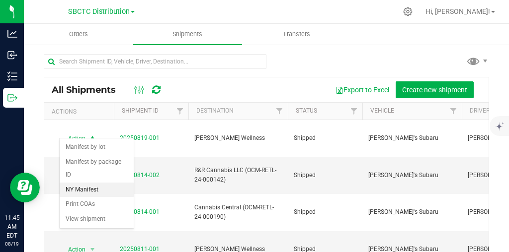
click at [86, 183] on li "NY Manifest" at bounding box center [97, 190] width 74 height 15
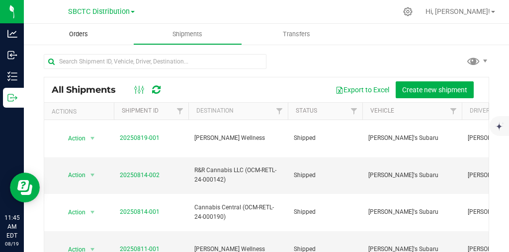
click at [83, 32] on span "Orders" at bounding box center [79, 34] width 46 height 9
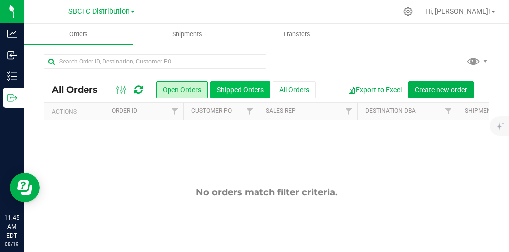
click at [243, 89] on button "Shipped Orders" at bounding box center [240, 90] width 60 height 17
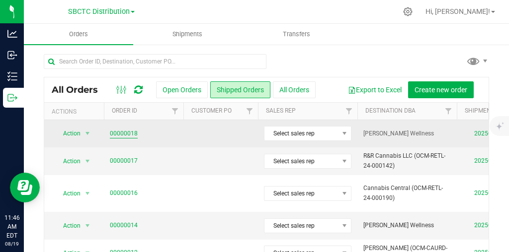
click at [122, 132] on link "00000018" at bounding box center [124, 133] width 28 height 9
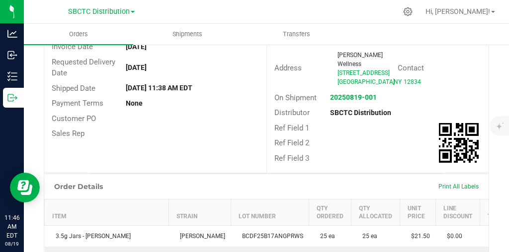
scroll to position [128, 0]
click at [452, 191] on span "Print All Labels" at bounding box center [458, 187] width 40 height 7
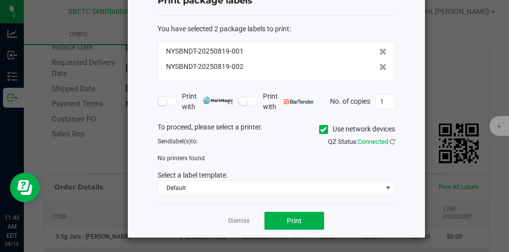
scroll to position [38, 0]
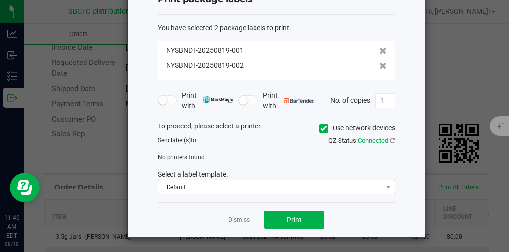
click at [379, 184] on span "Default" at bounding box center [270, 187] width 224 height 14
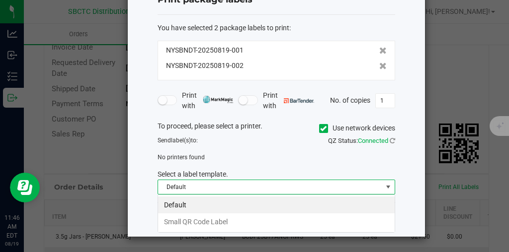
scroll to position [15, 238]
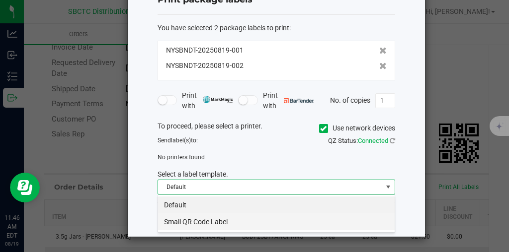
click at [345, 226] on li "Small QR Code Label" at bounding box center [276, 222] width 237 height 17
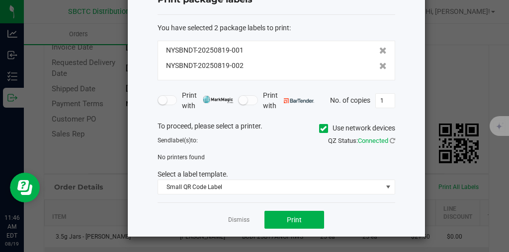
click at [378, 141] on span "Connected" at bounding box center [373, 140] width 30 height 7
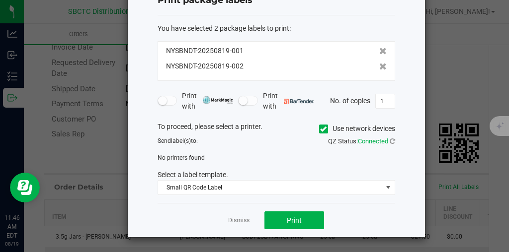
scroll to position [0, 0]
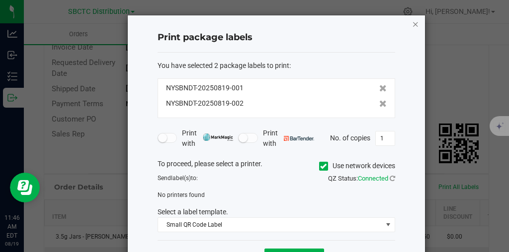
click at [414, 21] on icon "button" at bounding box center [415, 24] width 7 height 12
